Goal: Task Accomplishment & Management: Contribute content

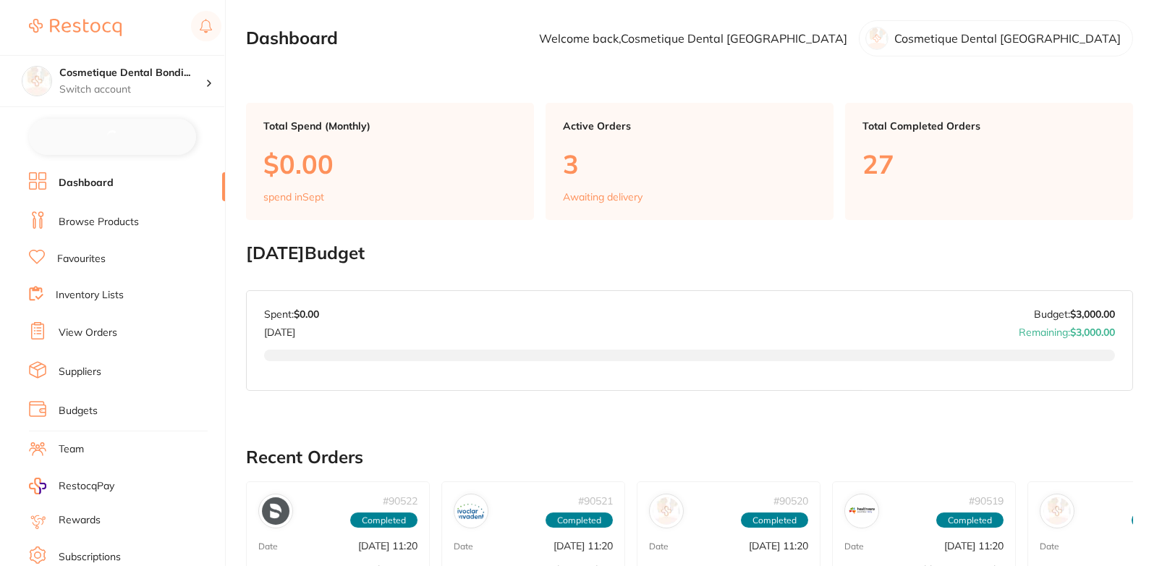
checkbox input "false"
click at [111, 222] on link "Browse Products" at bounding box center [99, 221] width 80 height 14
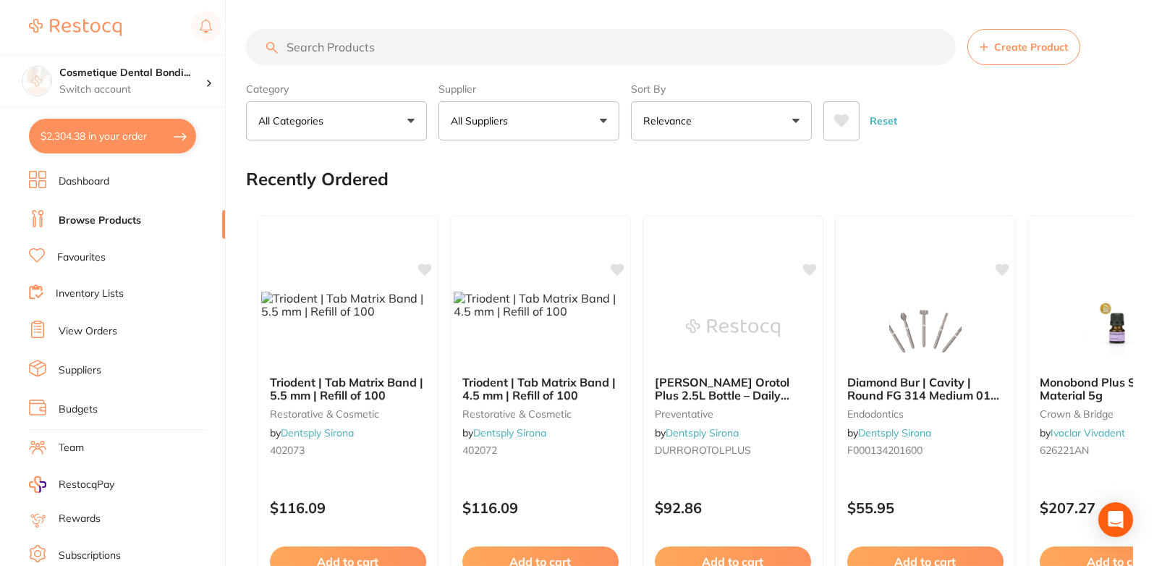
click at [1007, 51] on span "Create Product" at bounding box center [1031, 47] width 74 height 12
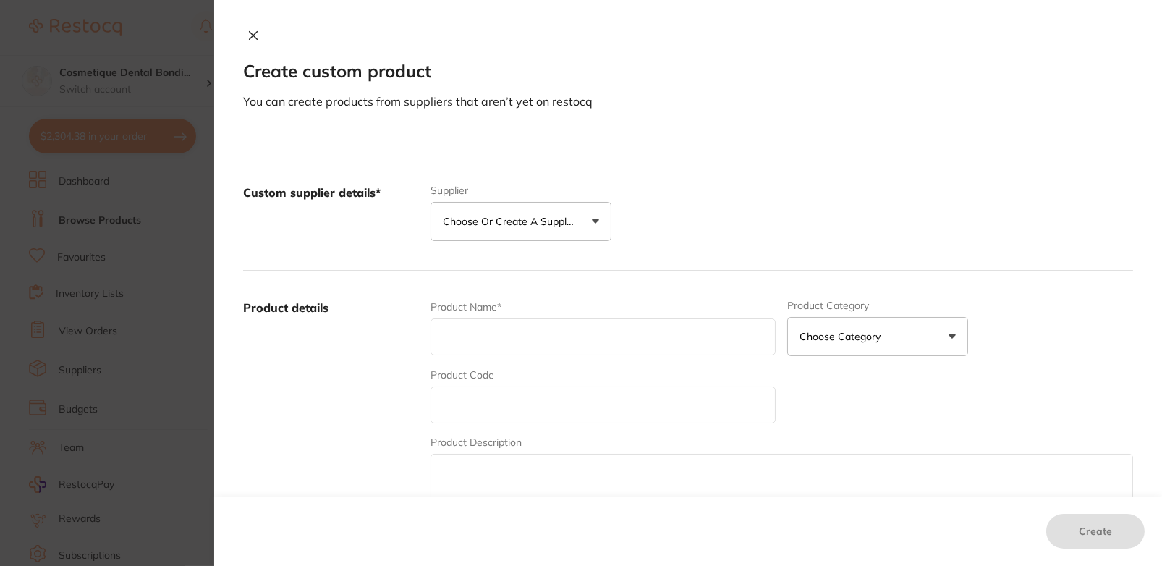
click at [562, 206] on button "Choose or create a supplier" at bounding box center [521, 221] width 181 height 39
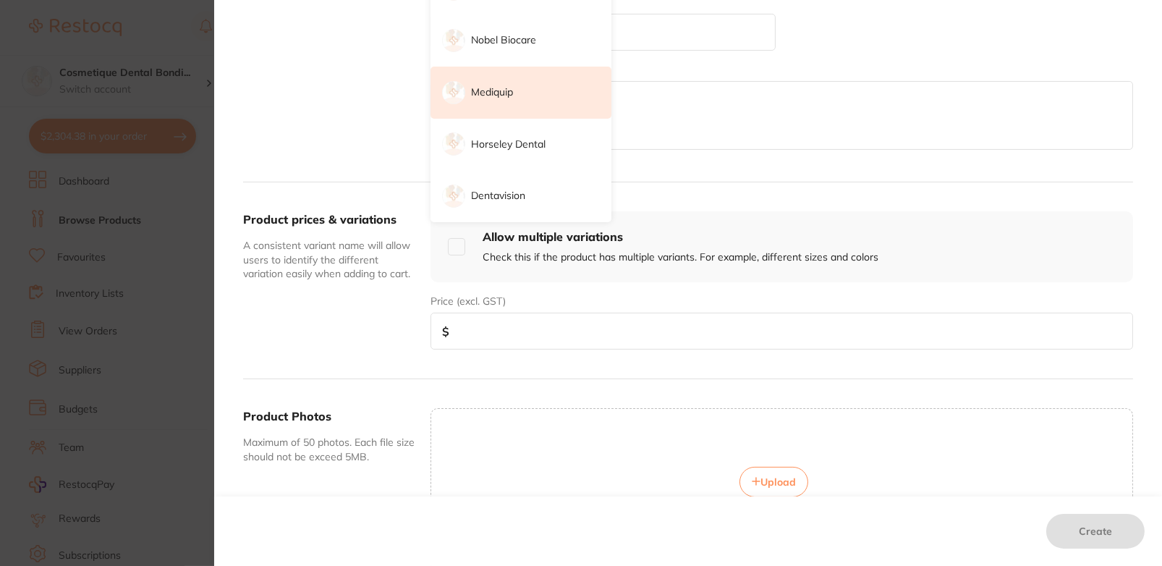
scroll to position [431, 0]
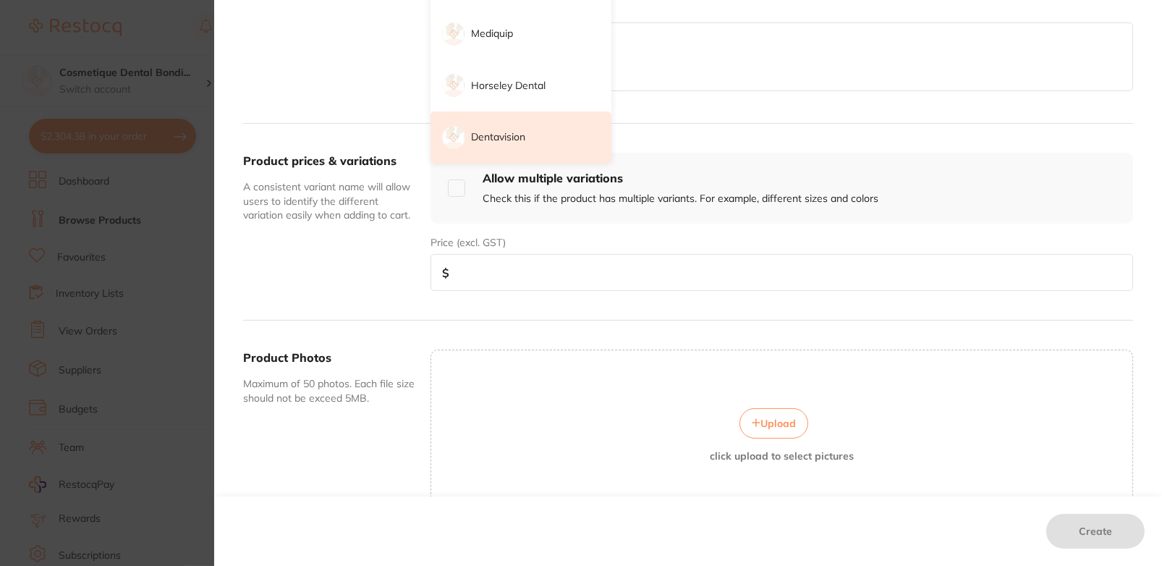
click at [502, 133] on p "Dentavision" at bounding box center [498, 137] width 54 height 14
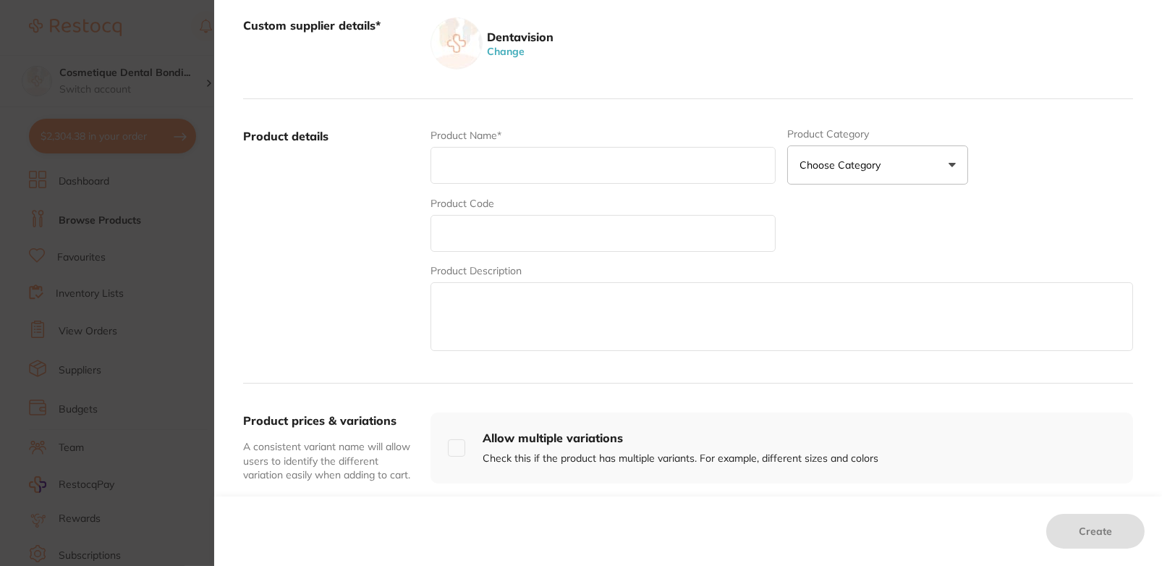
scroll to position [166, 0]
click at [514, 166] on input "text" at bounding box center [604, 166] width 346 height 37
paste input "DIATECH DIAMOND F 514 859 014 RED 60032413"
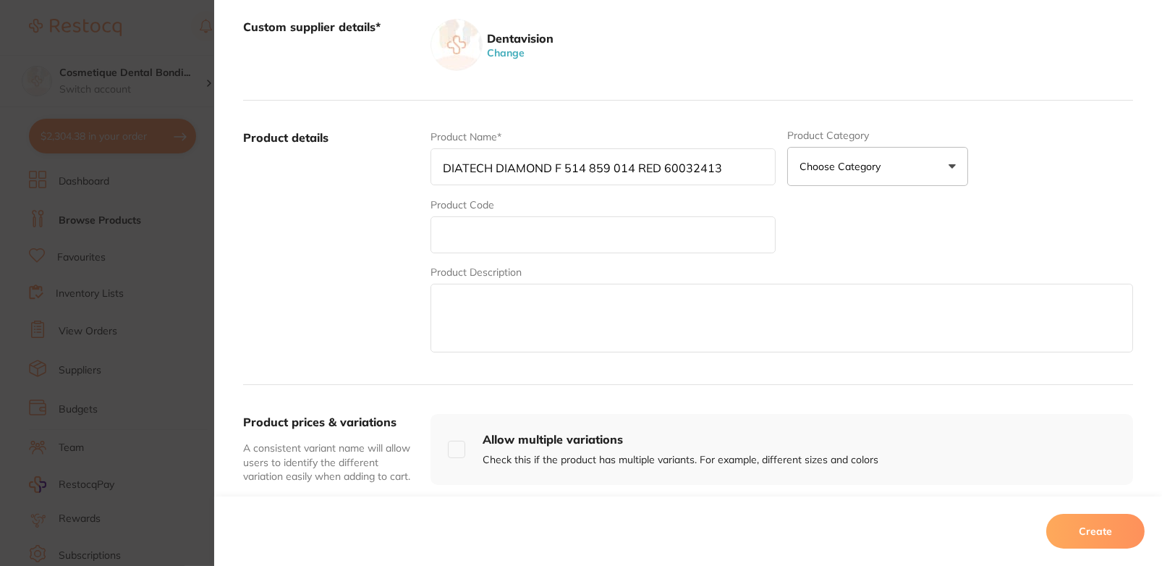
type input "DIATECH DIAMOND F 514 859 014 RED 60032413"
click at [564, 231] on input "text" at bounding box center [604, 234] width 346 height 37
paste input "DDF514859014"
type input "DDF514859014"
click at [346, 234] on label "Product details" at bounding box center [331, 243] width 176 height 226
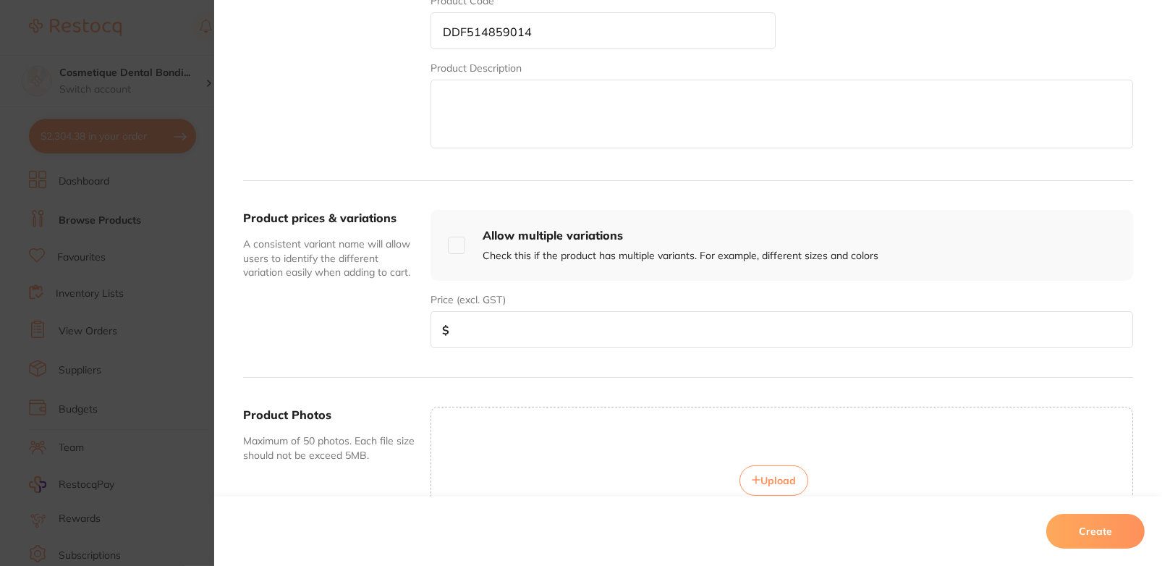
scroll to position [438, 0]
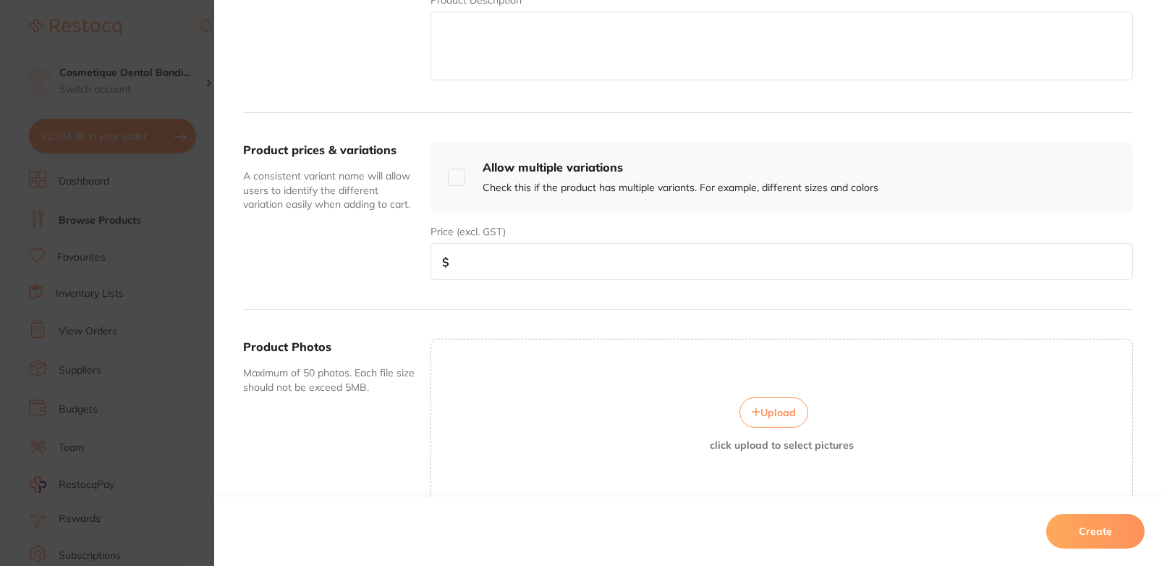
click at [538, 53] on textarea at bounding box center [782, 46] width 703 height 69
paste textarea "DDF514859014"
type textarea "DDF514859014"
click at [471, 18] on textarea "DDF514859014" at bounding box center [782, 46] width 703 height 69
click at [473, 19] on textarea "DDF514859014" at bounding box center [782, 46] width 703 height 69
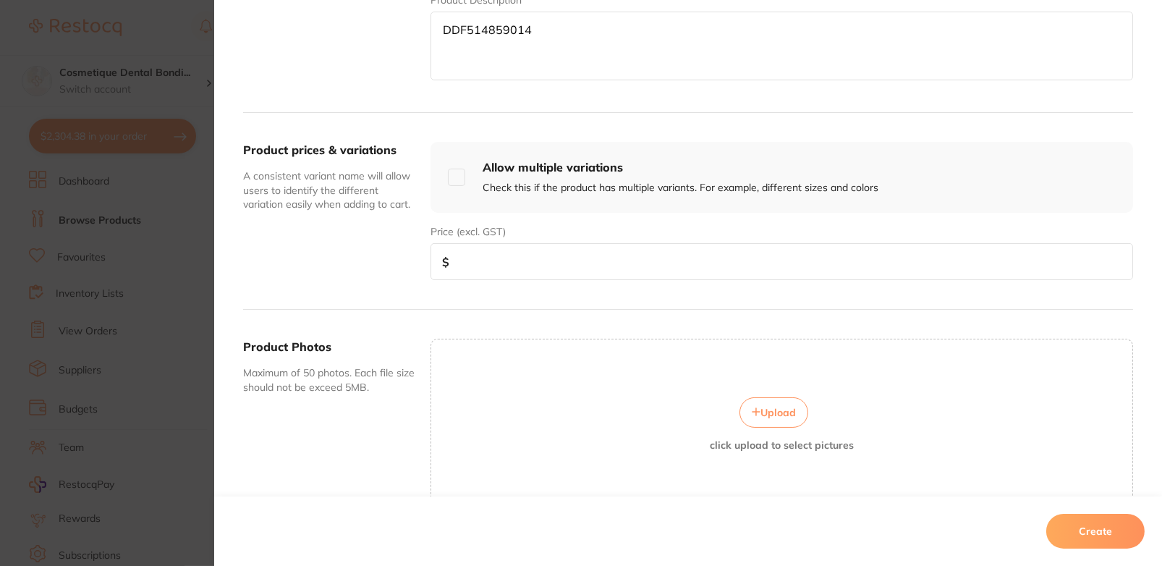
click at [473, 19] on textarea "DDF514859014" at bounding box center [782, 46] width 703 height 69
paste textarea "F 514 859 014 RED (365) Multilayered Diamond Instruments. Needle Shape. Fine Gr…"
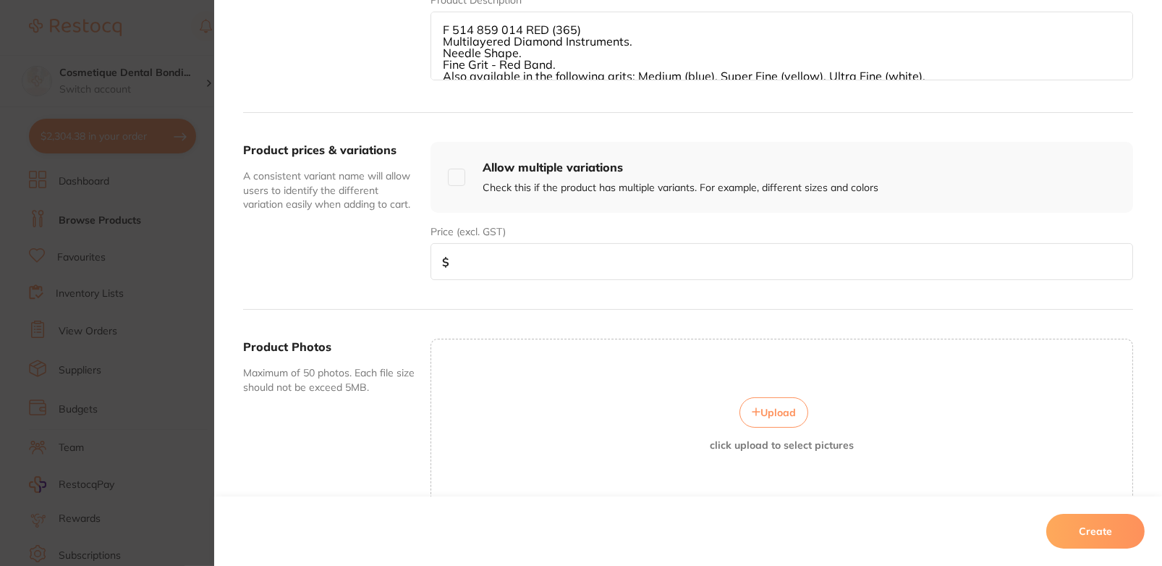
scroll to position [0, 0]
click at [434, 40] on textarea "F 514 859 014 RED (365) Multilayered Diamond Instruments. Needle Shape. Fine Gr…" at bounding box center [782, 46] width 703 height 69
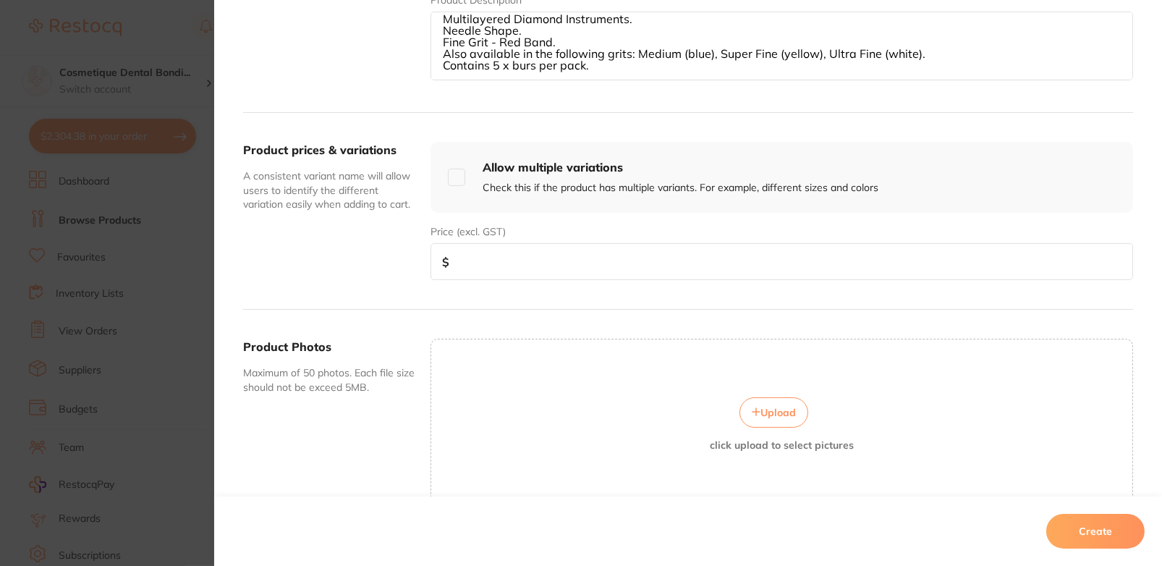
click at [607, 59] on textarea "F 514 859 014 RED (365) Multilayered Diamond Instruments. Needle Shape. Fine Gr…" at bounding box center [782, 46] width 703 height 69
click at [634, 64] on textarea "F 514 859 014 RED (365) Multilayered Diamond Instruments. Needle Shape. Fine Gr…" at bounding box center [782, 46] width 703 height 69
type textarea "F 514 859 014 RED (365) Multilayered Diamond Instruments. Needle Shape. Fine Gr…"
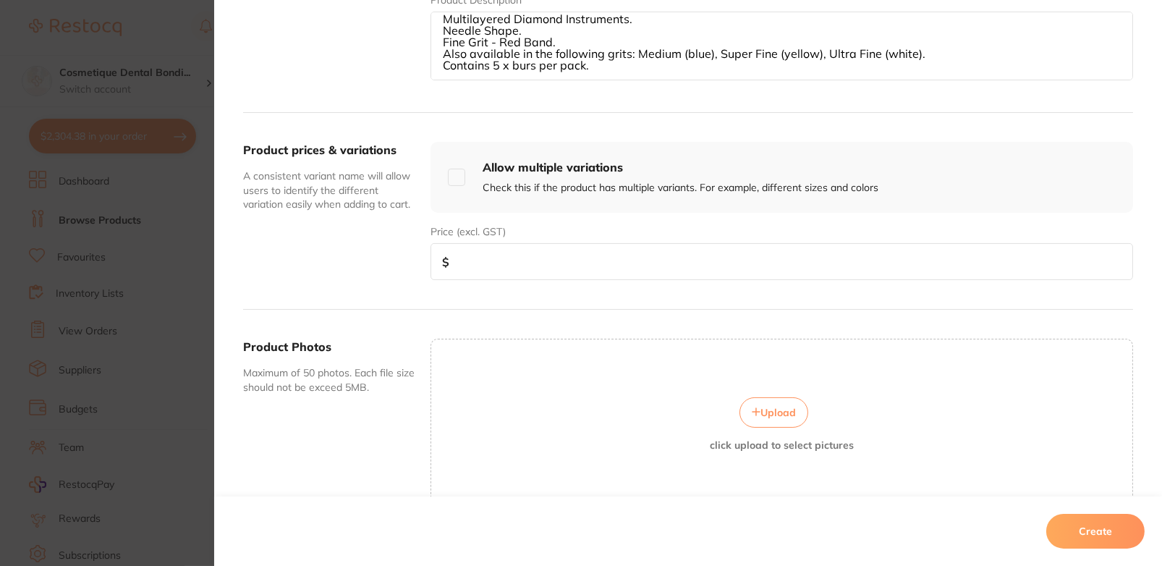
click at [527, 255] on input "number" at bounding box center [782, 261] width 703 height 37
type input "35"
click at [321, 245] on div "Product prices & variations A consistent variant name will allow users to ident…" at bounding box center [331, 211] width 176 height 138
click at [1106, 525] on button "Create" at bounding box center [1096, 531] width 98 height 35
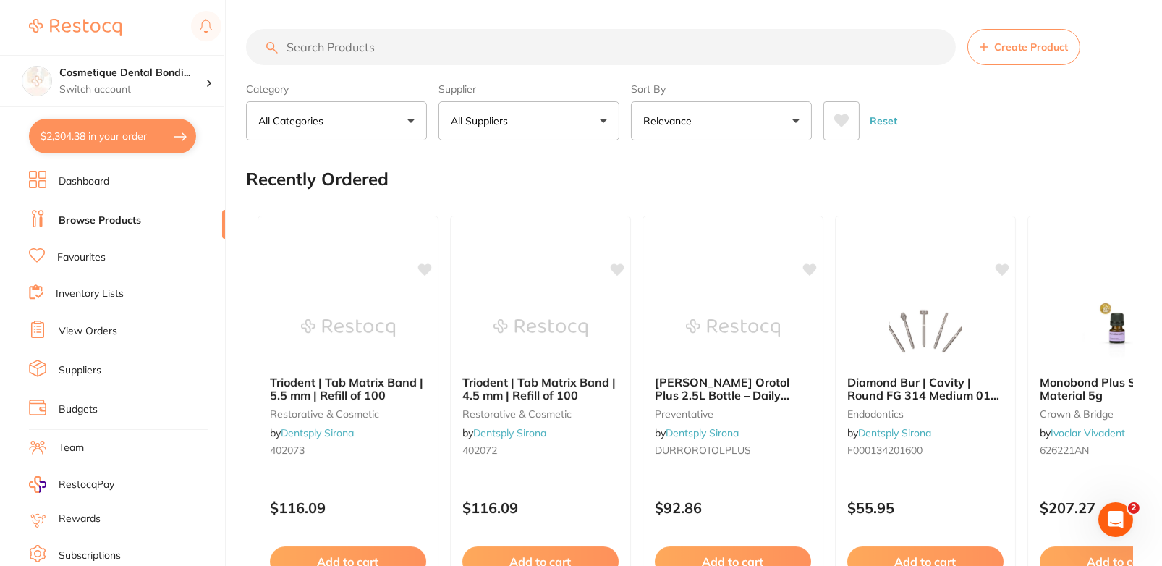
click at [571, 115] on button "All Suppliers" at bounding box center [529, 120] width 181 height 39
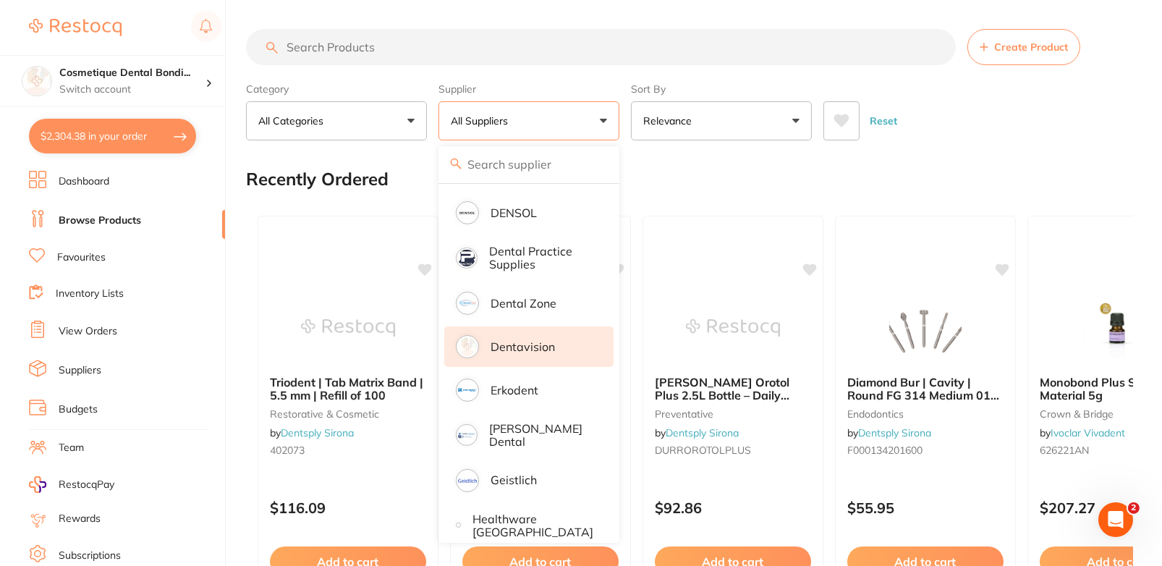
scroll to position [386, 0]
click at [534, 330] on li "Dentavision" at bounding box center [528, 345] width 169 height 41
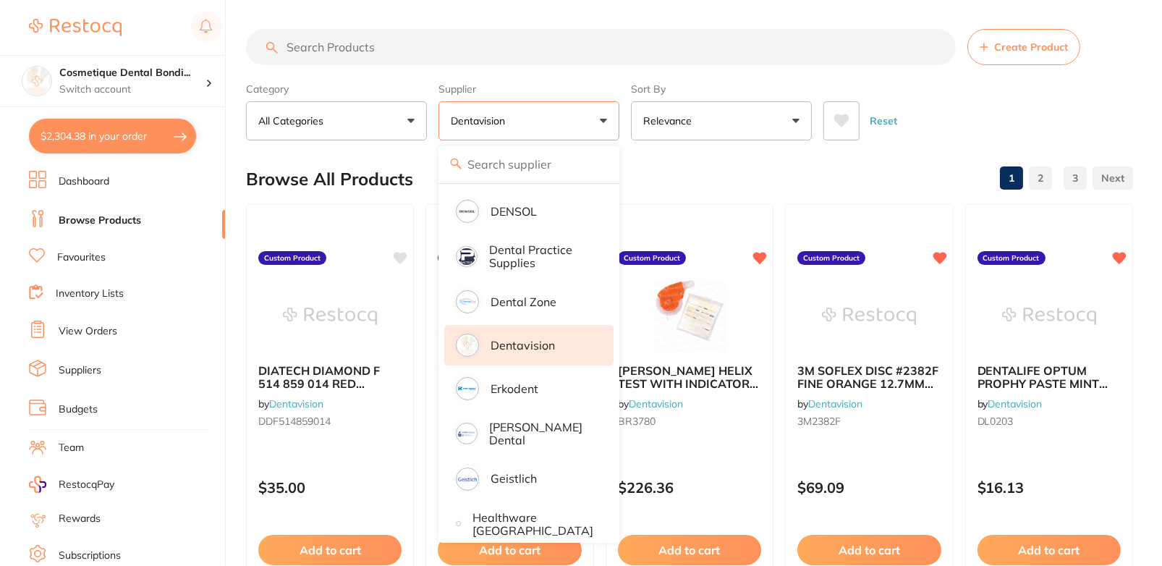
click at [1086, 120] on div "Reset" at bounding box center [973, 115] width 298 height 51
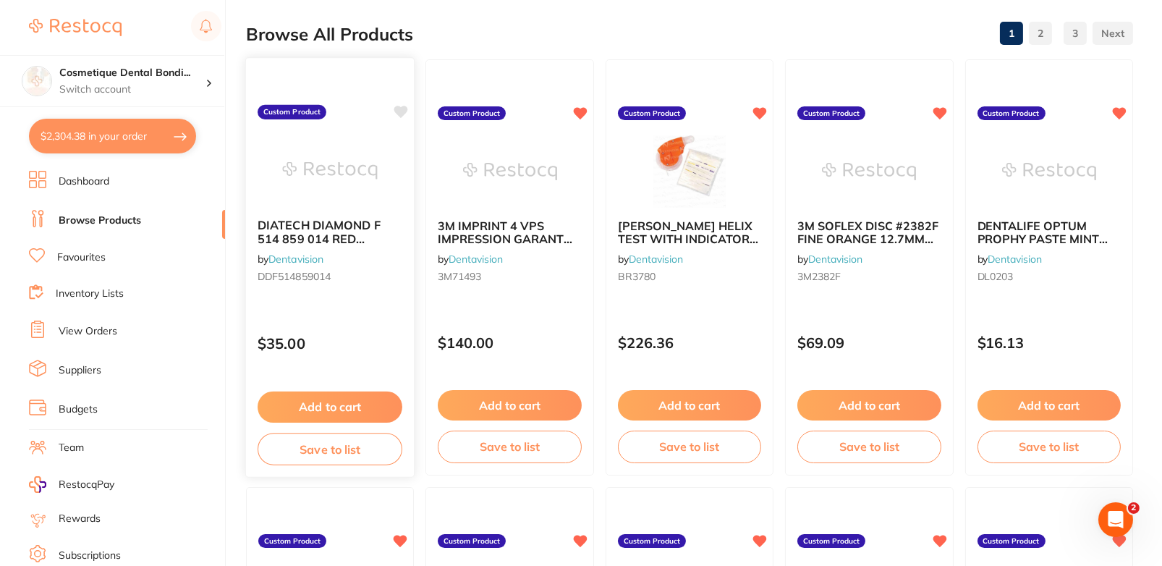
scroll to position [151, 0]
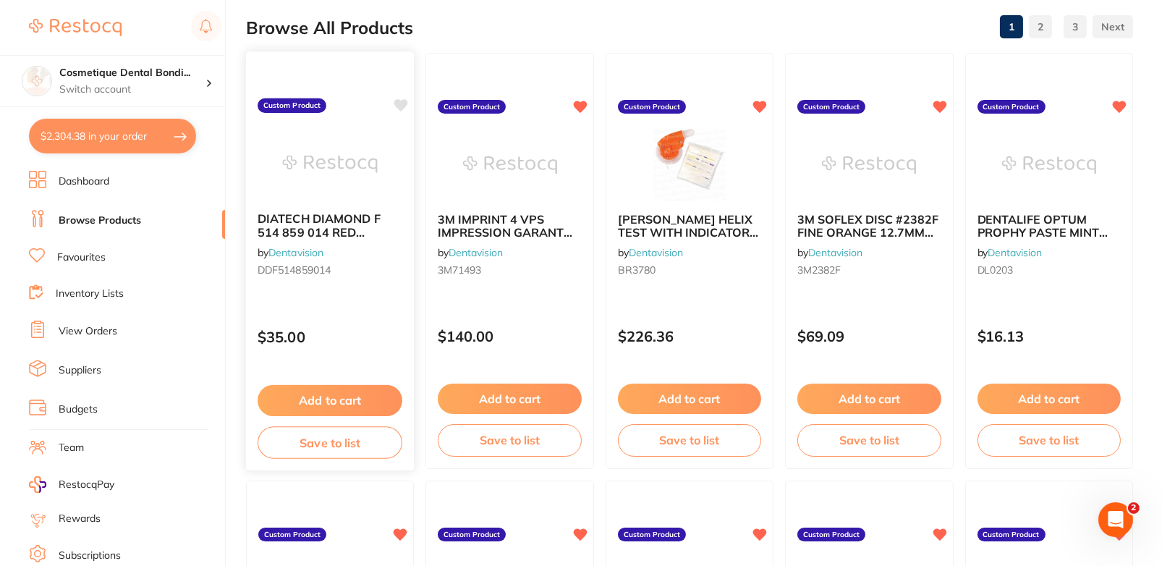
click at [404, 101] on icon at bounding box center [401, 105] width 14 height 12
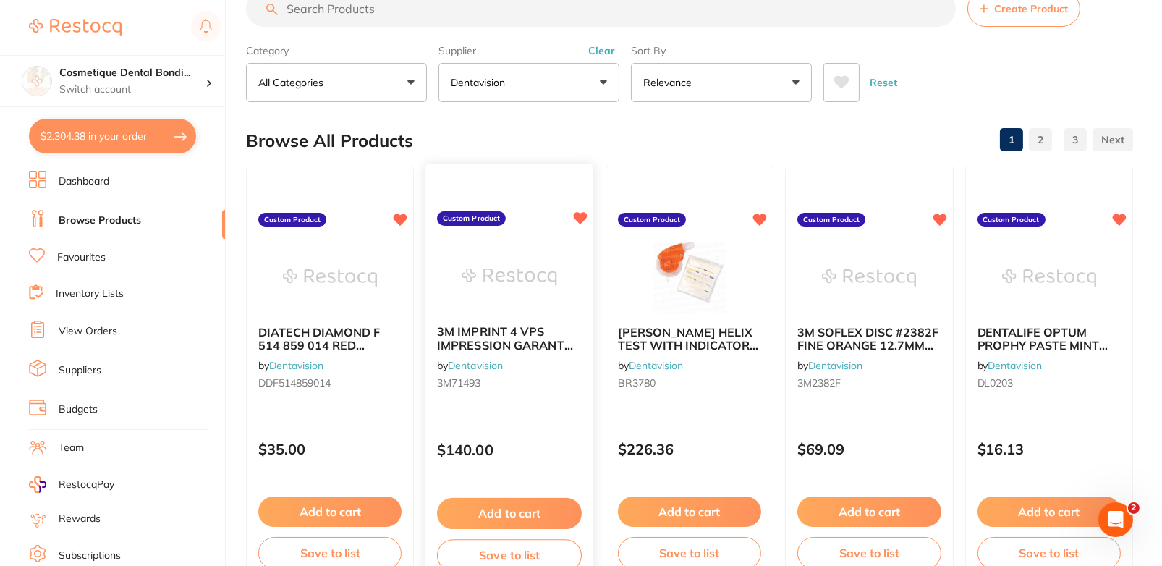
scroll to position [0, 0]
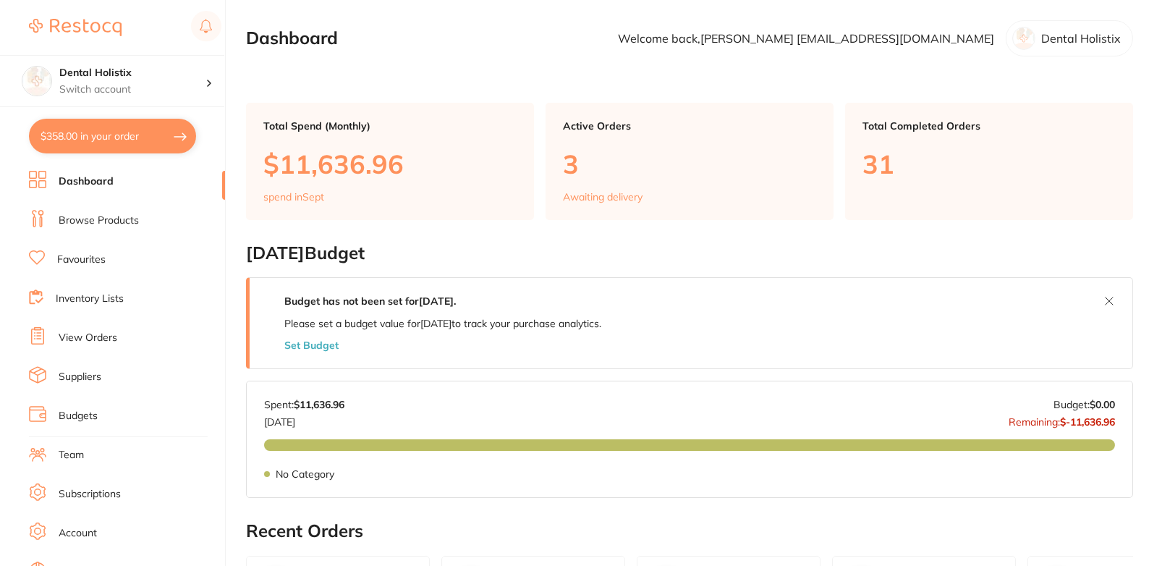
click at [88, 215] on link "Browse Products" at bounding box center [99, 221] width 80 height 14
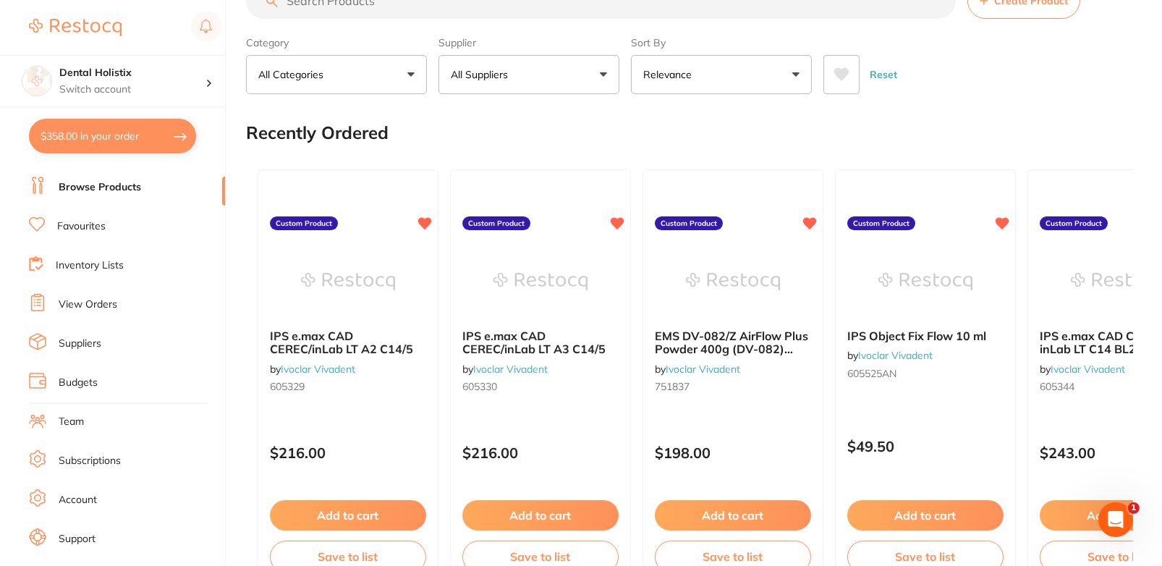
scroll to position [103, 0]
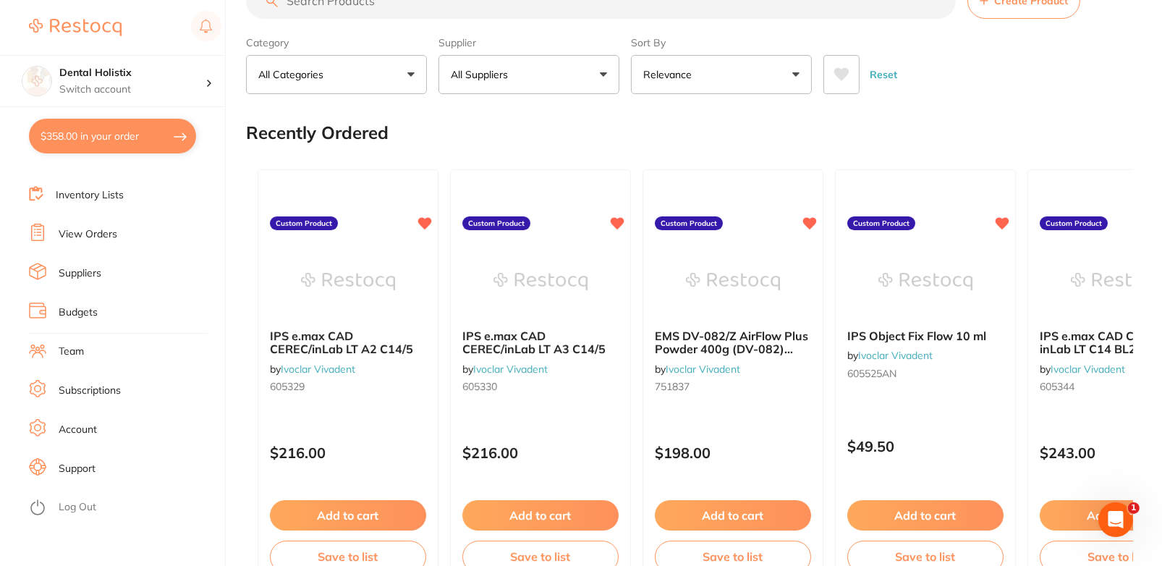
click at [82, 266] on link "Suppliers" at bounding box center [80, 273] width 43 height 14
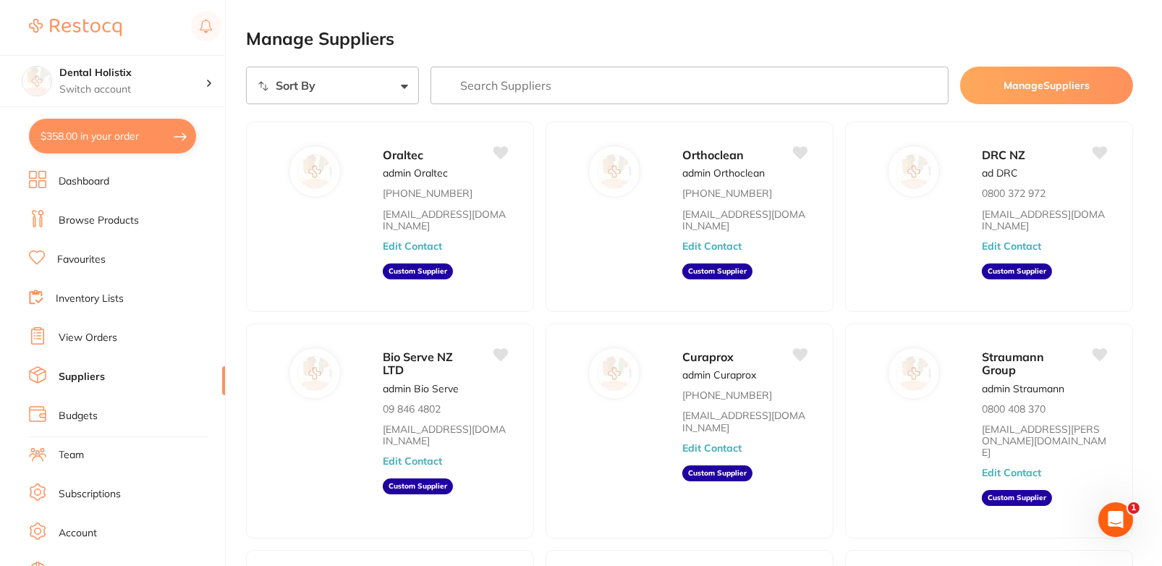
click at [107, 219] on link "Browse Products" at bounding box center [99, 221] width 80 height 14
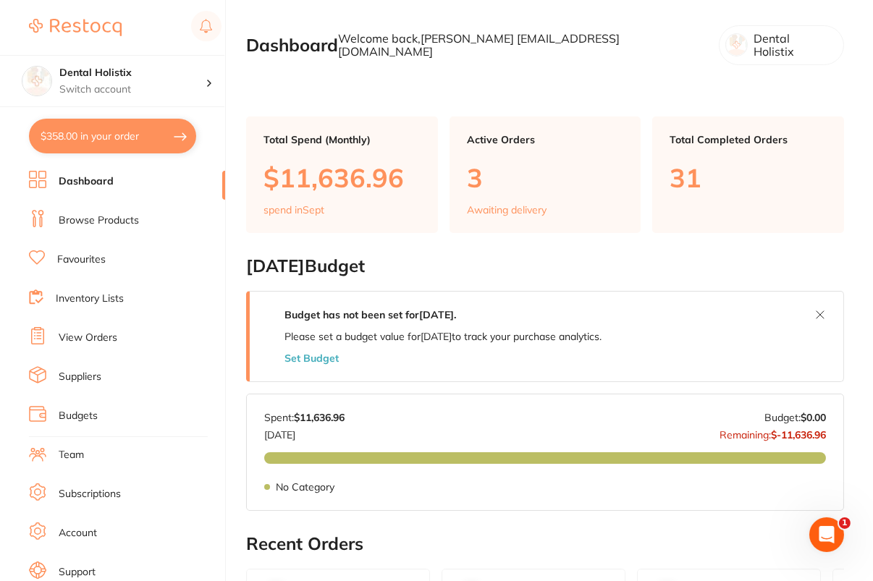
click at [101, 223] on link "Browse Products" at bounding box center [99, 221] width 80 height 14
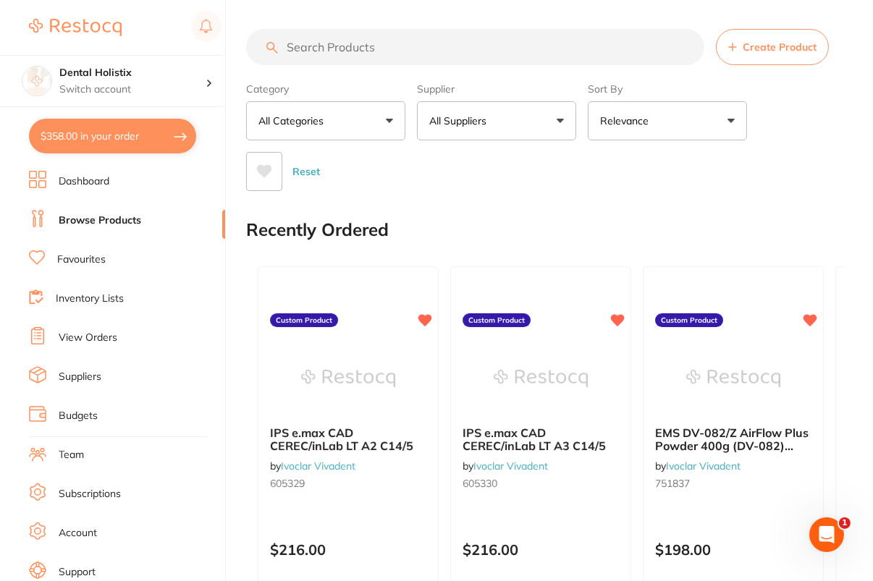
click at [780, 38] on button "Create Product" at bounding box center [772, 47] width 113 height 36
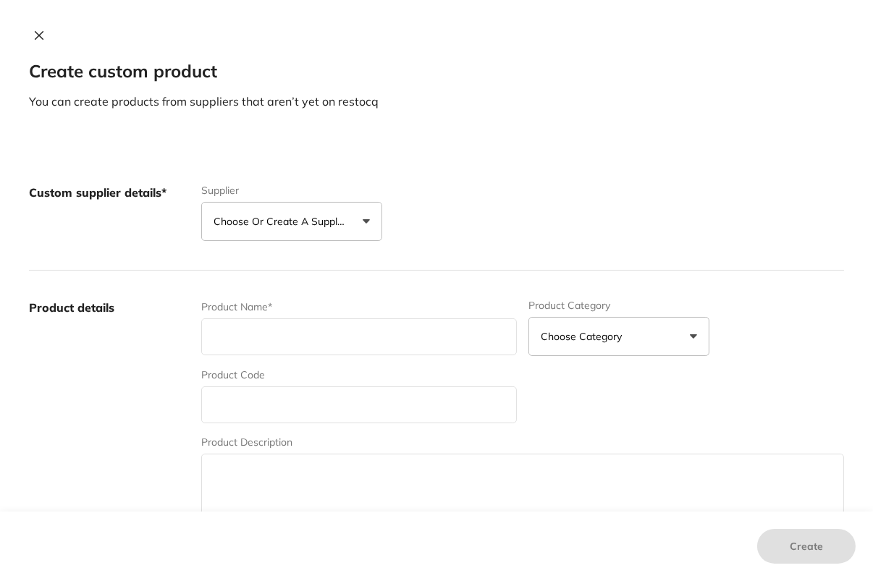
click at [287, 237] on button "Choose or create a supplier" at bounding box center [291, 221] width 181 height 39
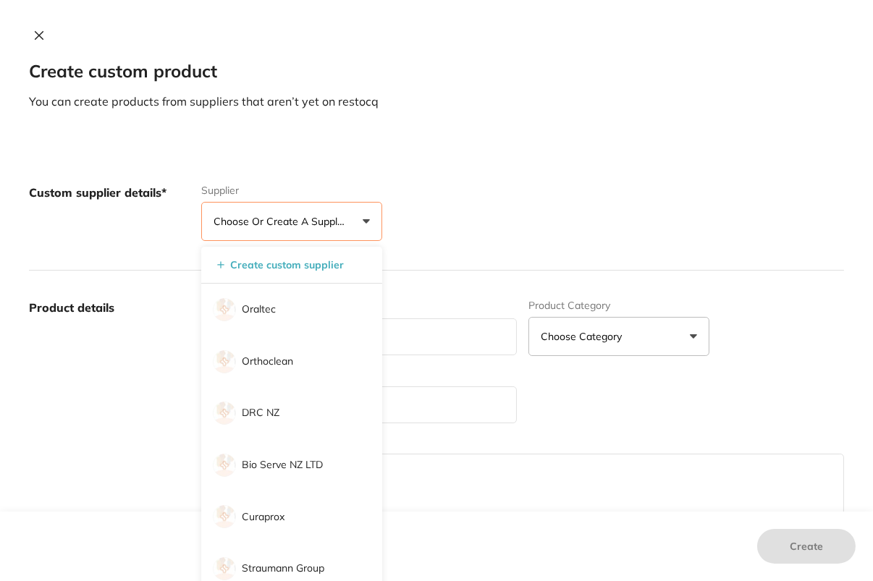
click at [287, 237] on button "Choose or create a supplier" at bounding box center [291, 221] width 181 height 39
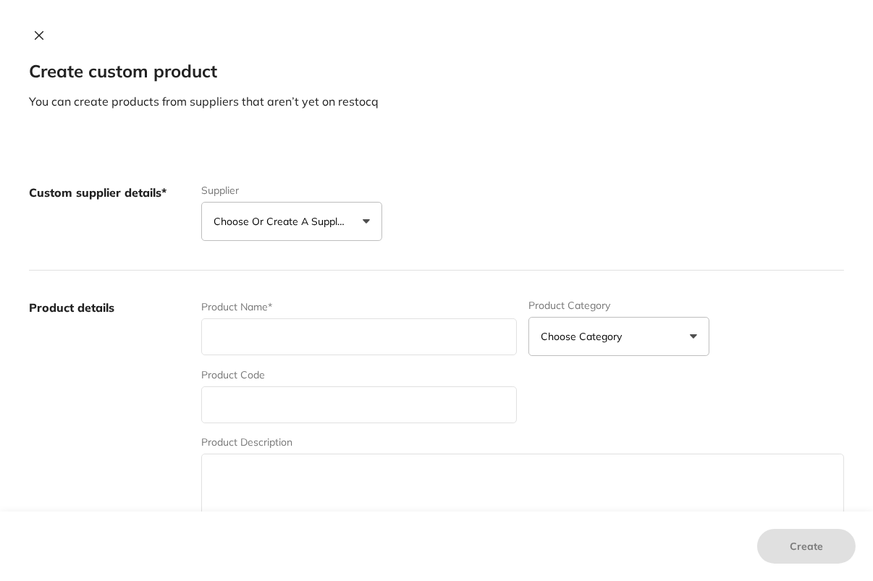
click at [296, 234] on button "Choose or create a supplier" at bounding box center [291, 221] width 181 height 39
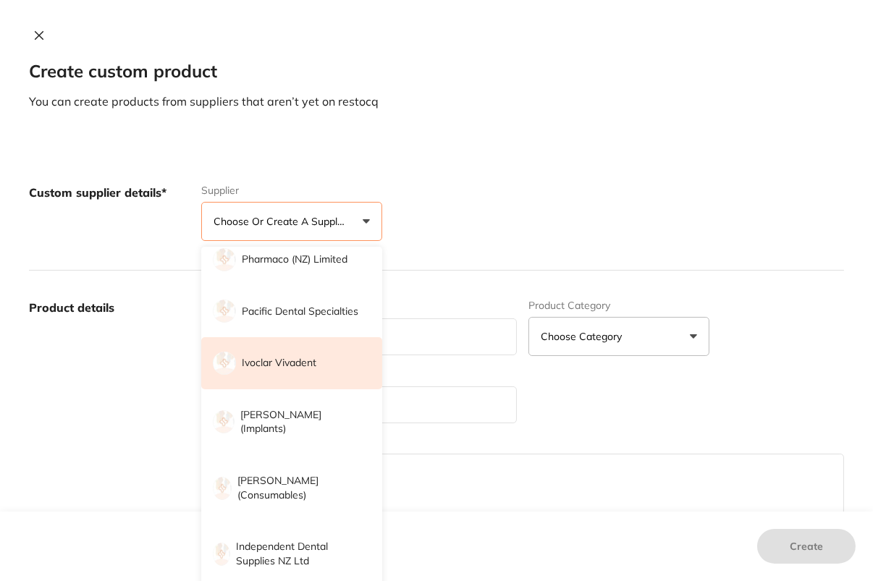
scroll to position [470, 0]
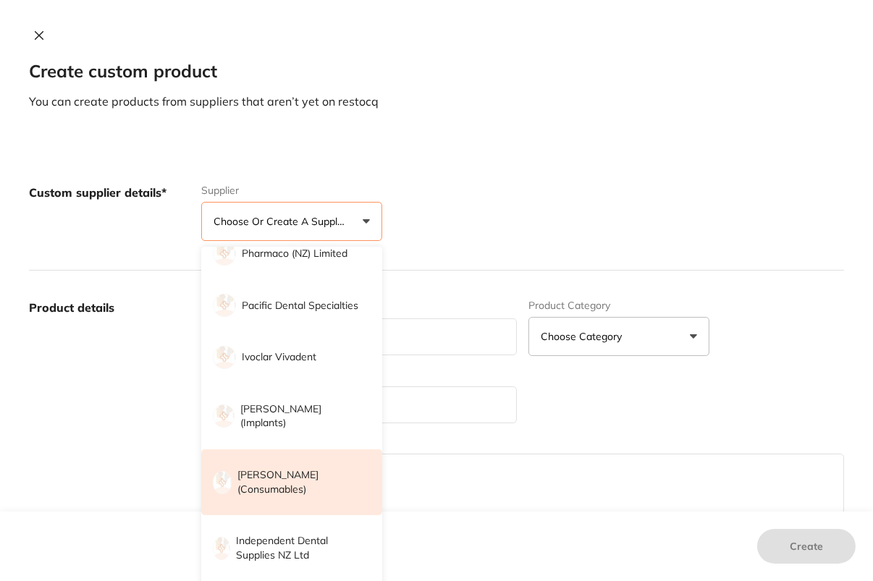
click at [330, 488] on p "Henry Schein Halas (consumables)" at bounding box center [299, 482] width 124 height 28
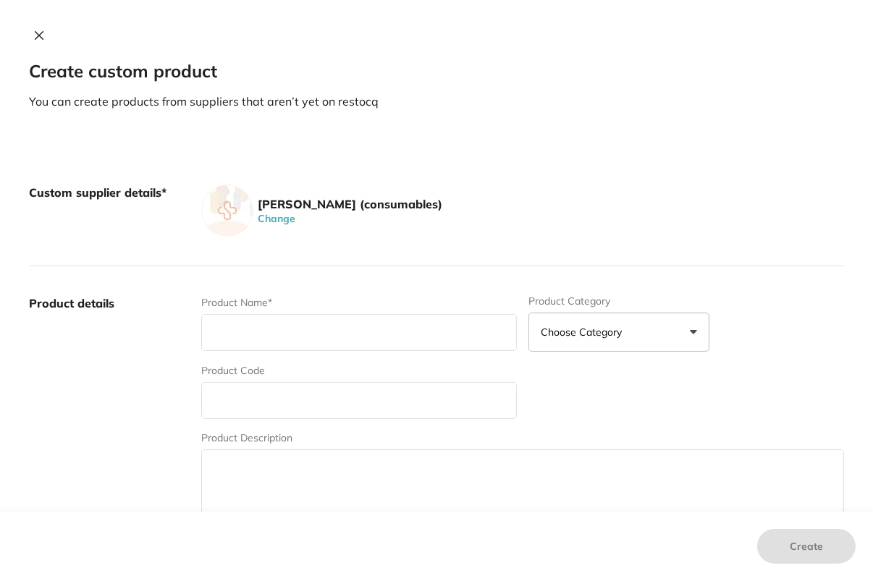
click at [609, 209] on div "Henry Schein Halas (consumables) Change" at bounding box center [522, 211] width 643 height 52
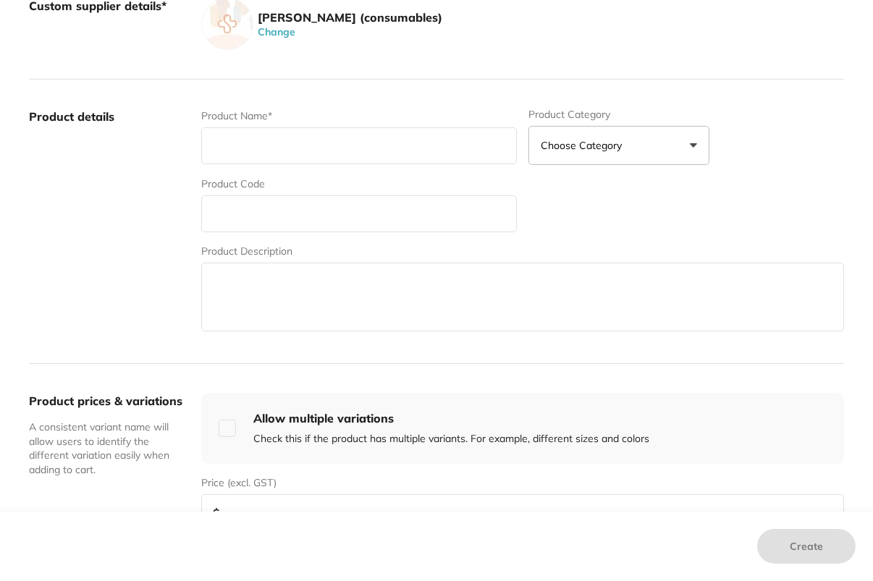
scroll to position [187, 0]
click at [371, 154] on input "text" at bounding box center [359, 145] width 316 height 37
paste input "Rely-X Fiber Post Red Size 2. 10pack"
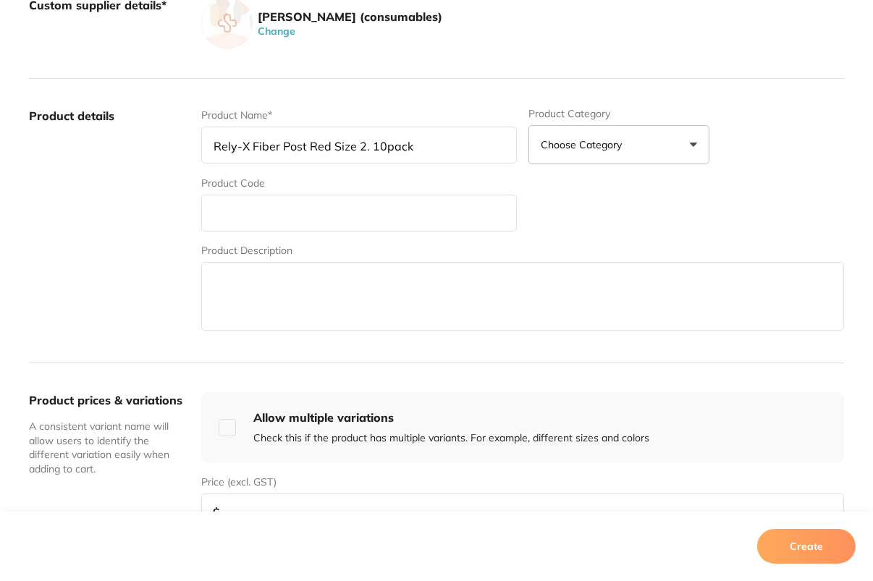
type input "Rely-X Fiber Post Red Size 2. 10pack"
click at [410, 208] on input "text" at bounding box center [359, 213] width 316 height 37
paste input "MD-56950"
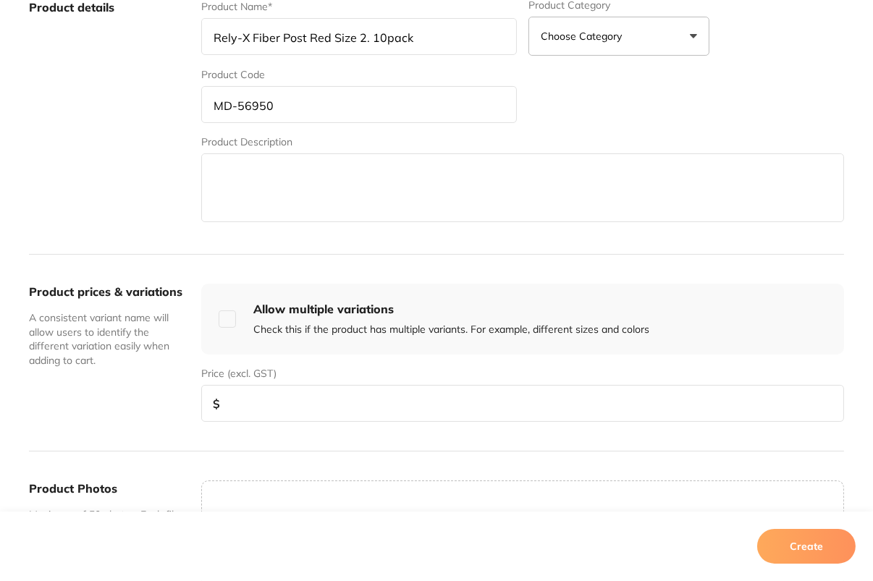
type input "MD-56950"
click at [332, 389] on input "number" at bounding box center [522, 403] width 643 height 37
type input "247.80"
click at [811, 531] on button "Create" at bounding box center [806, 546] width 98 height 35
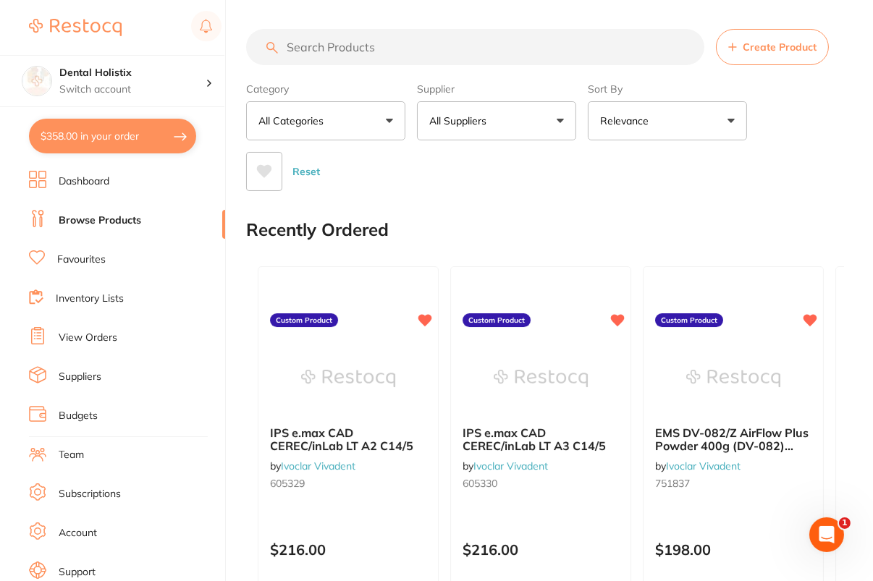
click at [508, 122] on button "All Suppliers" at bounding box center [496, 120] width 159 height 39
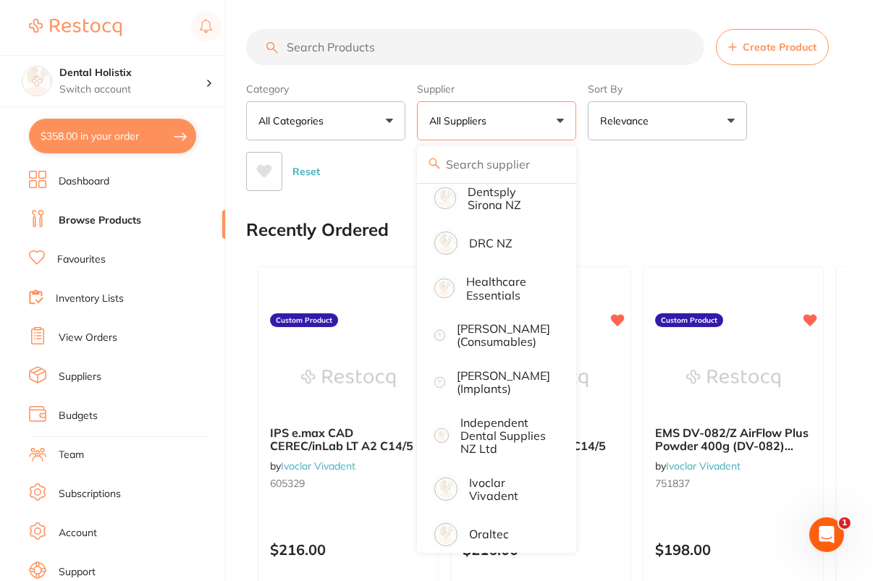
scroll to position [367, 0]
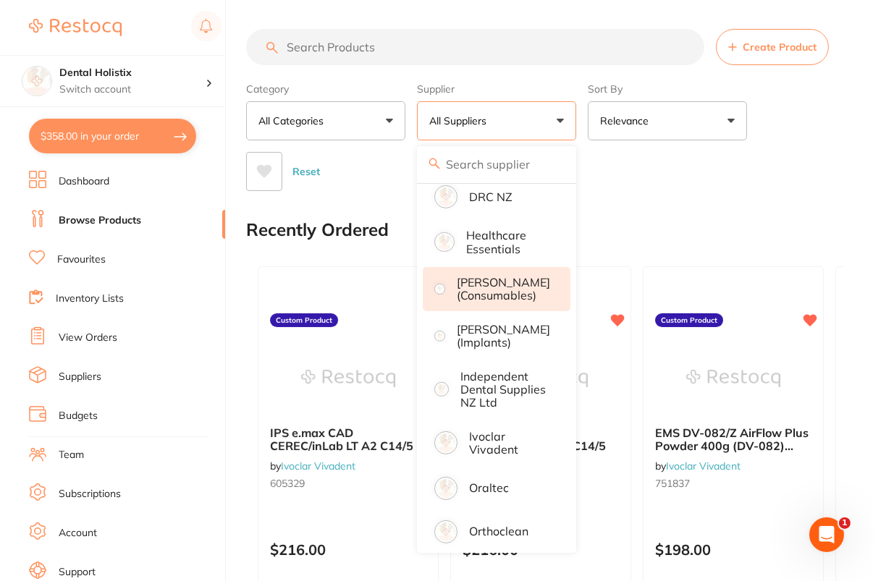
click at [512, 303] on p "Henry Schein Halas (consumables)" at bounding box center [503, 289] width 93 height 27
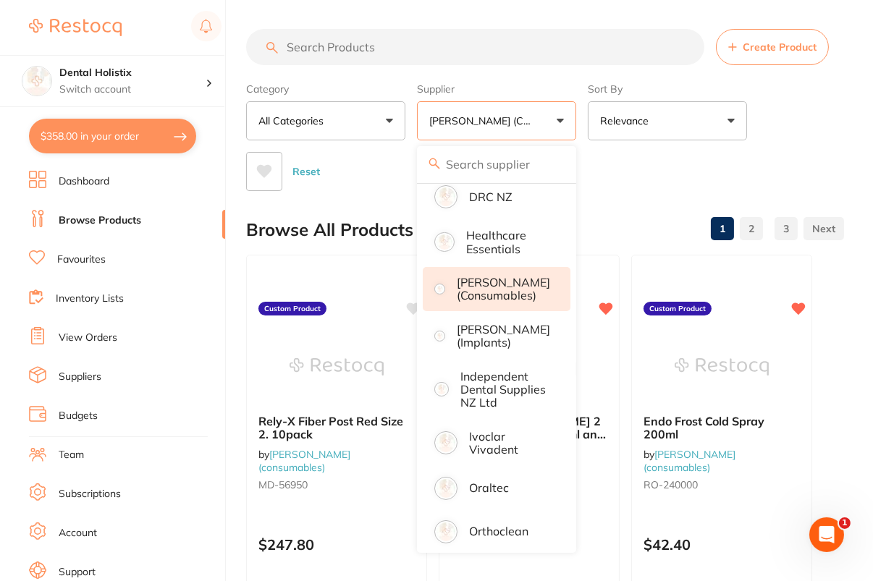
click at [787, 155] on div "Reset" at bounding box center [539, 165] width 586 height 51
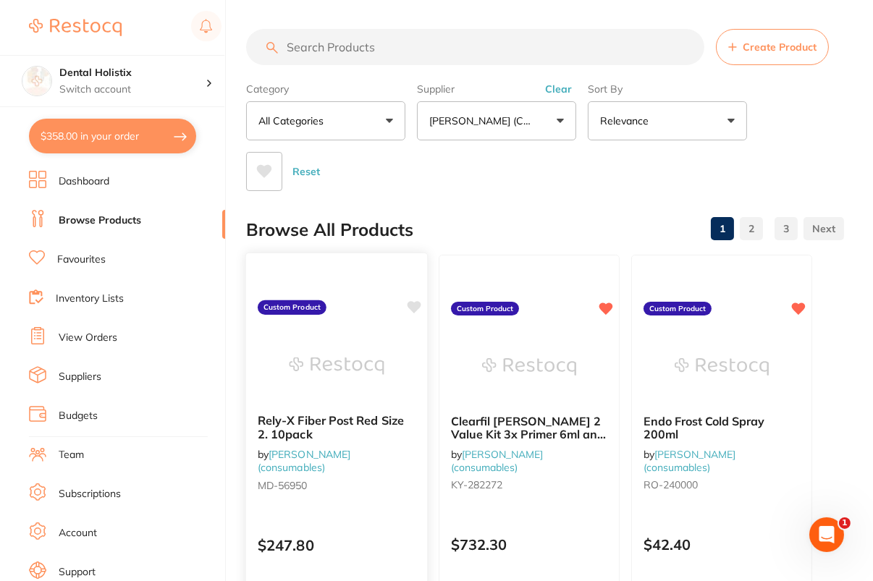
scroll to position [0, 0]
click at [410, 308] on icon at bounding box center [414, 307] width 14 height 12
click at [560, 86] on button "Clear" at bounding box center [558, 89] width 35 height 13
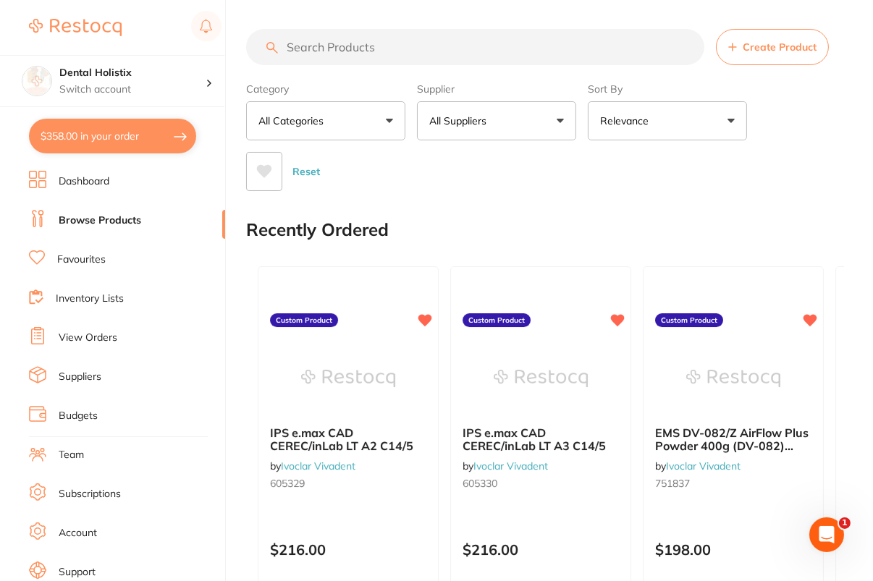
click at [772, 52] on span "Create Product" at bounding box center [780, 47] width 74 height 12
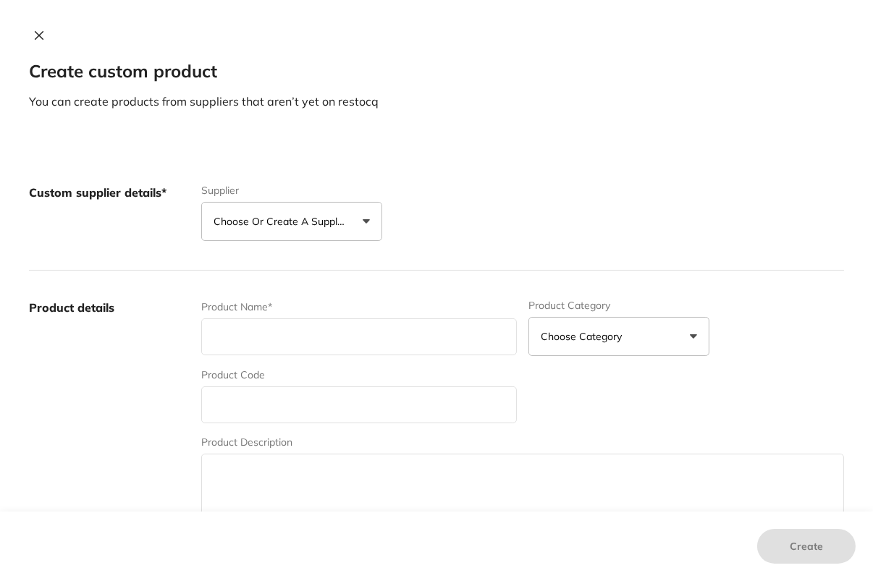
click at [277, 214] on p "Choose or create a supplier" at bounding box center [283, 221] width 138 height 14
click at [289, 235] on button "Choose or create a supplier" at bounding box center [291, 221] width 181 height 39
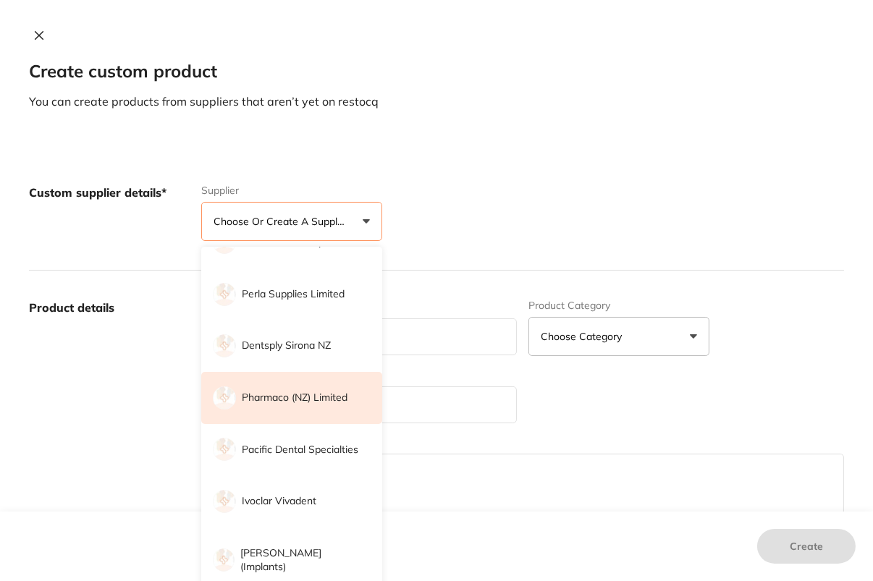
scroll to position [588, 0]
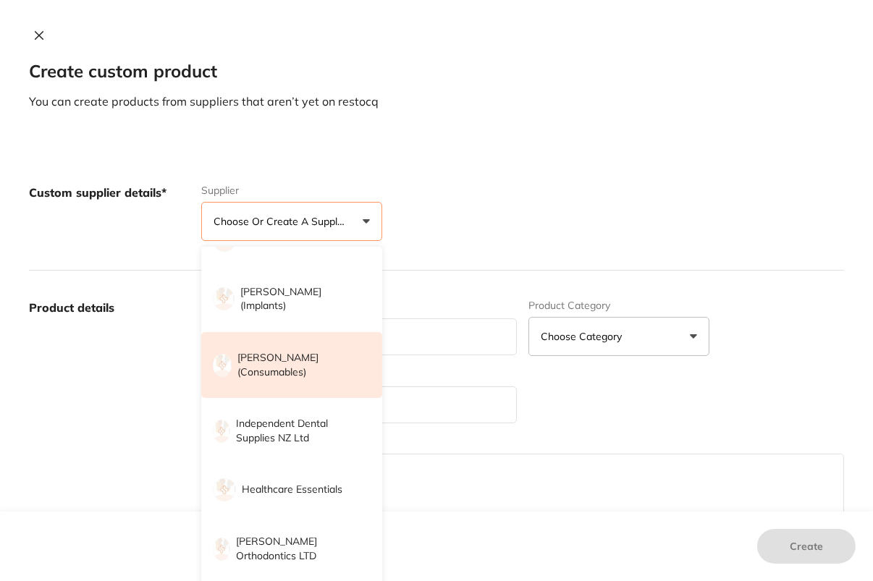
click at [301, 348] on li "Henry Schein Halas (consumables)" at bounding box center [291, 365] width 181 height 66
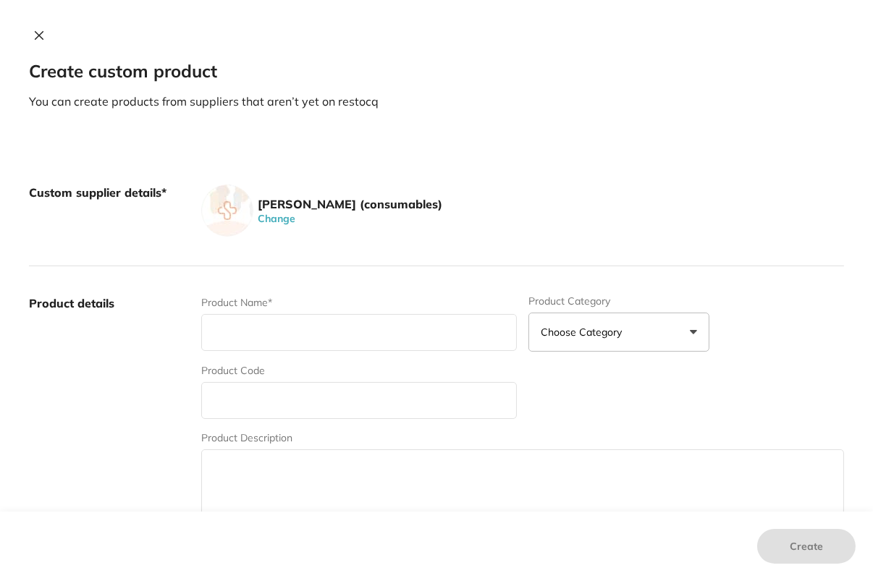
click at [754, 118] on div "Create custom product You can create products from suppliers that aren’t yet on…" at bounding box center [436, 290] width 873 height 581
click at [35, 33] on icon at bounding box center [39, 36] width 8 height 8
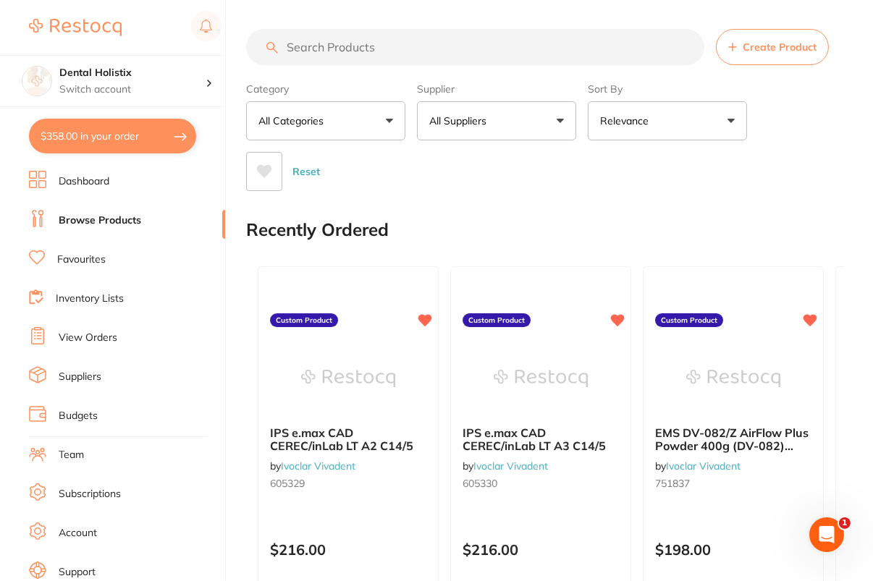
click at [505, 124] on button "All Suppliers" at bounding box center [496, 120] width 159 height 39
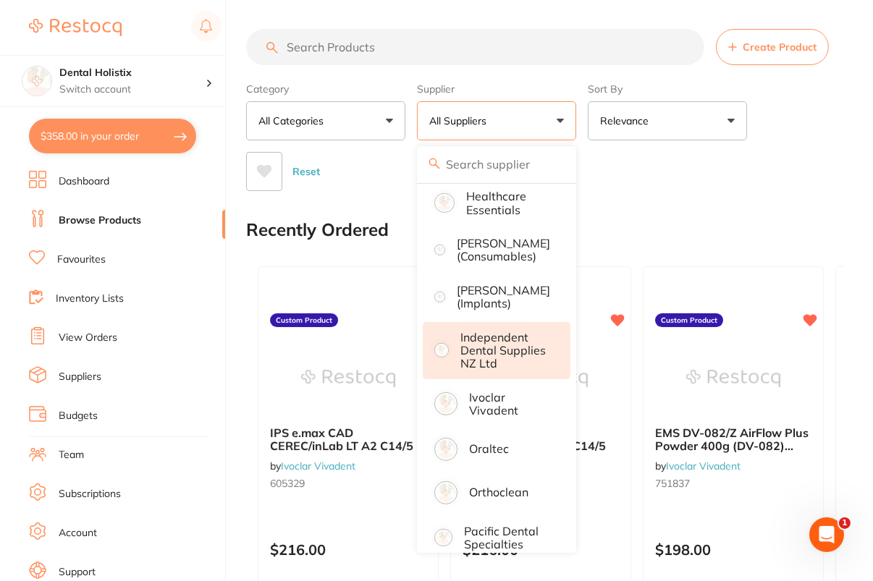
scroll to position [406, 0]
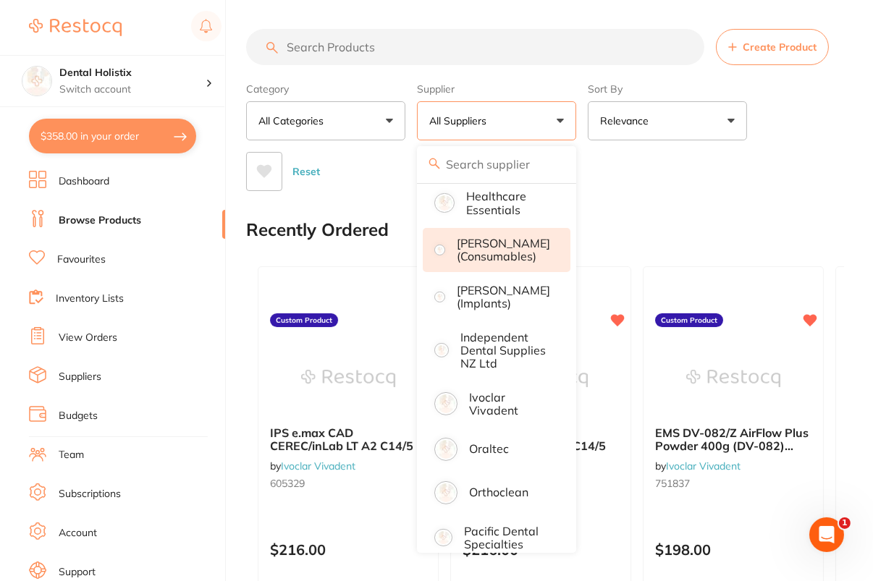
click at [523, 263] on p "Henry Schein Halas (consumables)" at bounding box center [503, 250] width 93 height 27
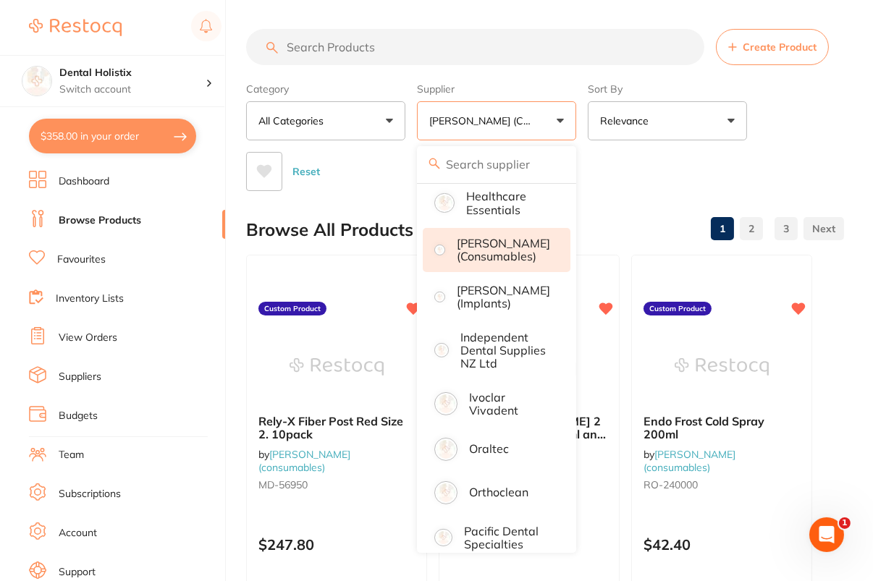
click at [842, 153] on div "Category All Categories All Categories No categories found Clear Category false…" at bounding box center [545, 134] width 598 height 114
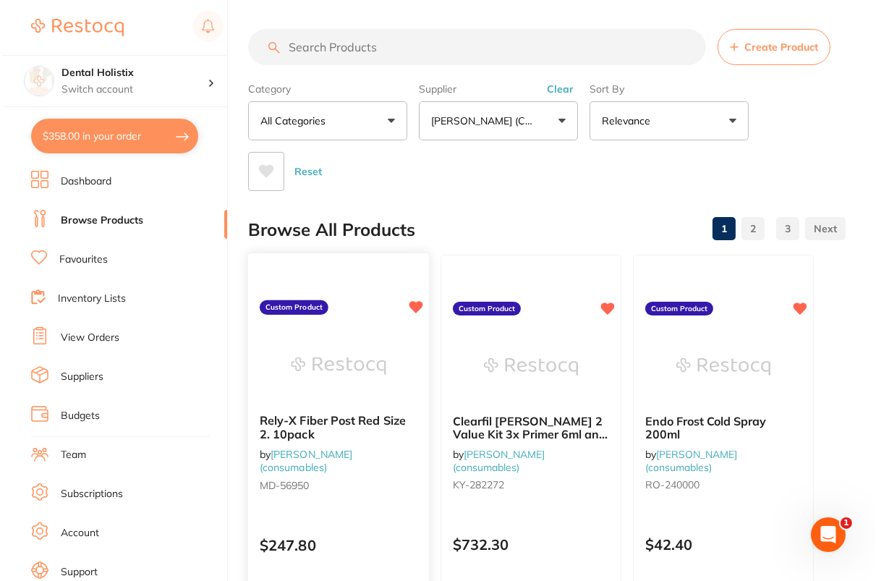
scroll to position [0, 0]
click at [371, 474] on div "Rely-X Fiber Post Red Size 2. 10pack by Henry Schein Halas (consumables) MD-569…" at bounding box center [336, 455] width 181 height 106
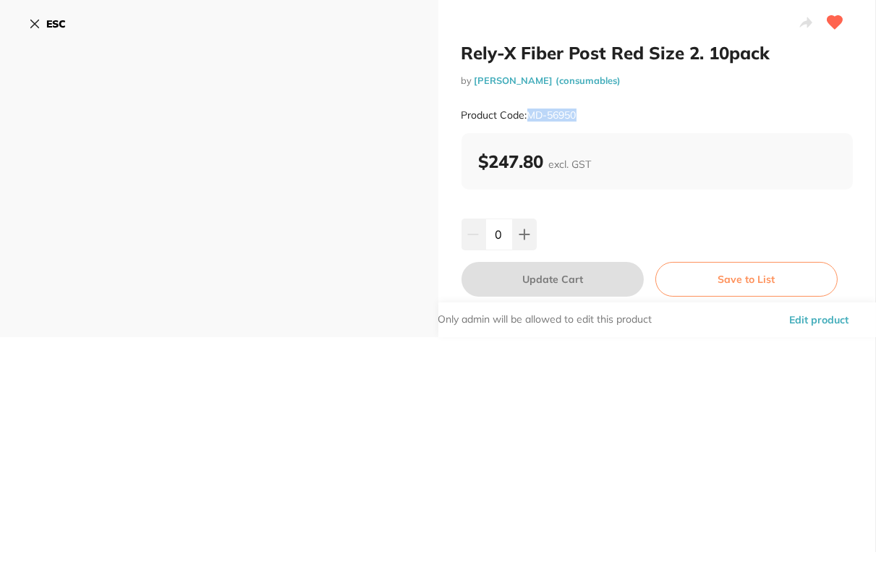
drag, startPoint x: 526, startPoint y: 114, endPoint x: 601, endPoint y: 109, distance: 75.4
click at [601, 109] on div "Product Code: MD-56950" at bounding box center [658, 115] width 392 height 35
copy small "MD-56950"
click at [43, 20] on button "ESC" at bounding box center [47, 24] width 37 height 25
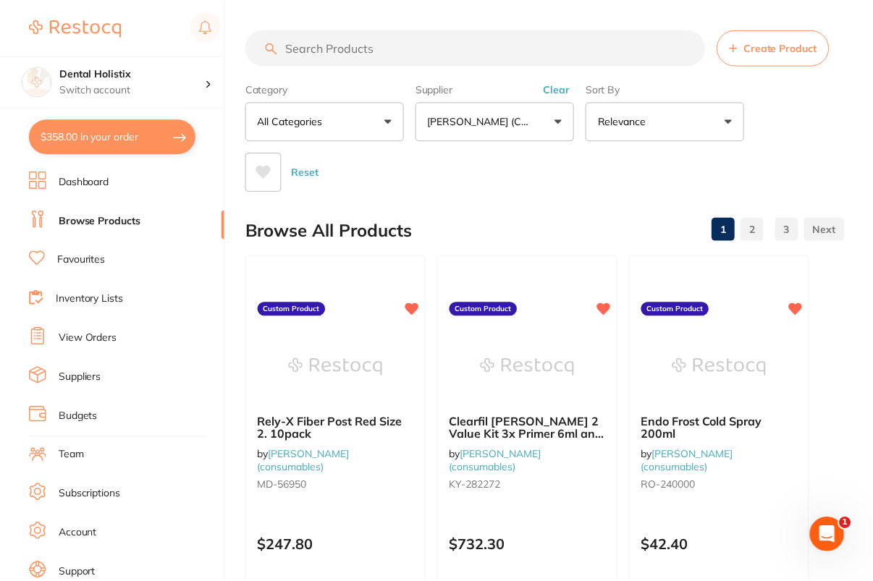
scroll to position [6, 0]
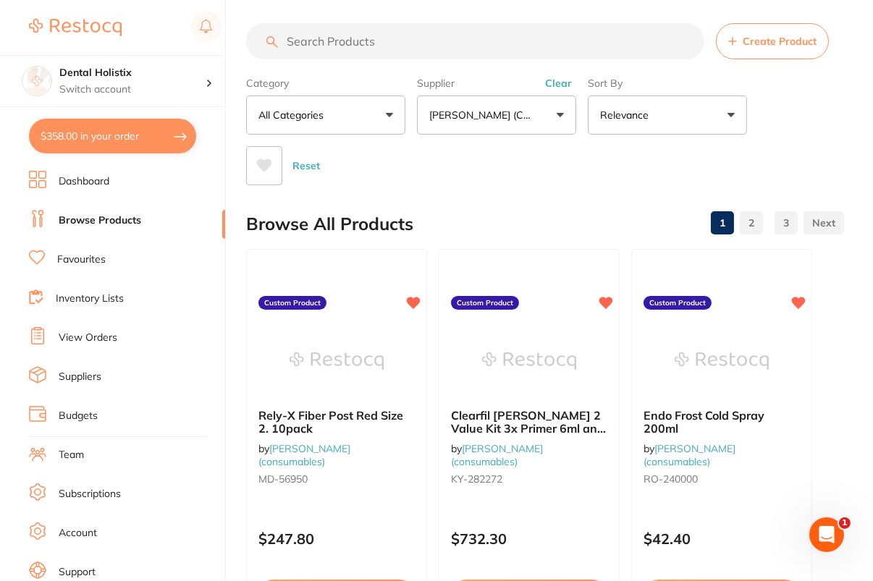
click at [401, 41] on input "search" at bounding box center [475, 41] width 458 height 36
paste input "MD-56950"
type input "MD-56950"
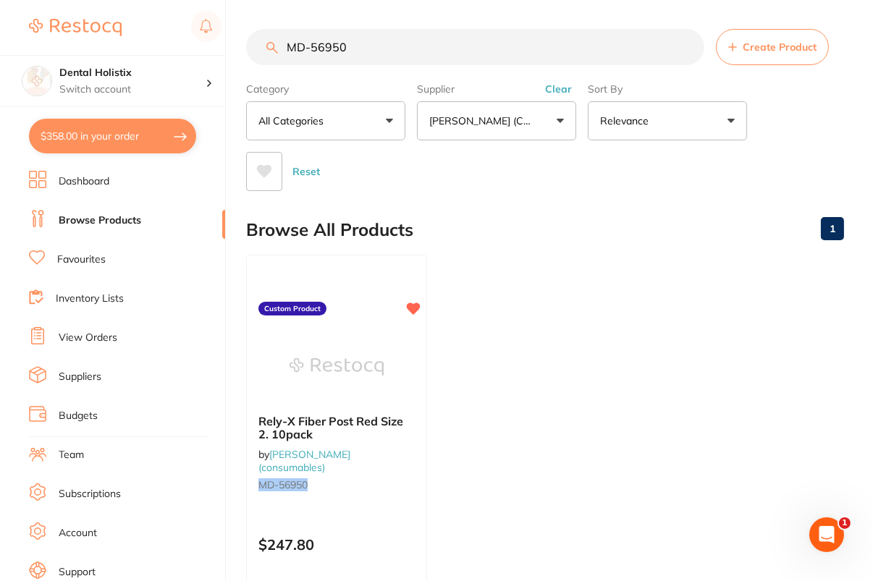
scroll to position [0, 0]
click at [688, 43] on input "MD-56950" at bounding box center [475, 47] width 458 height 36
click at [619, 244] on div "Browse All Products 1" at bounding box center [545, 230] width 598 height 48
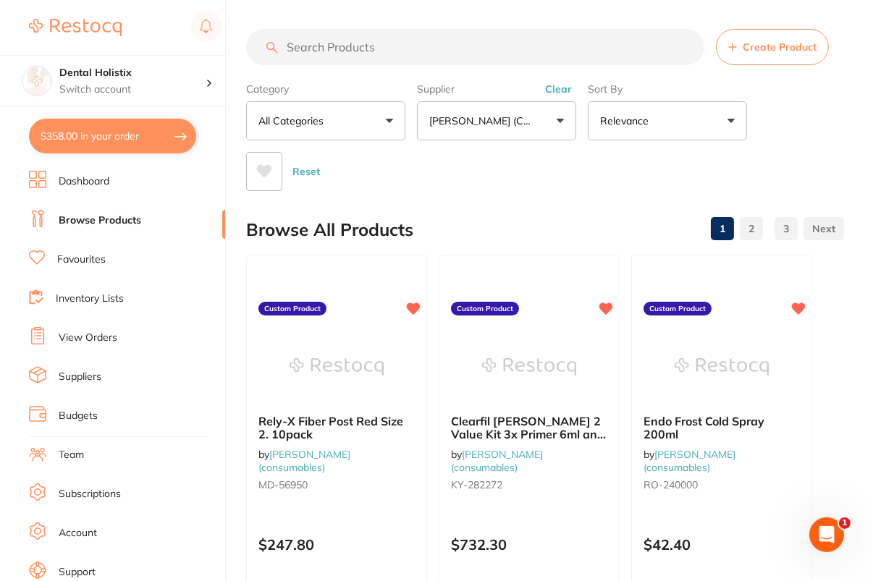
click at [562, 85] on button "Clear" at bounding box center [558, 89] width 35 height 13
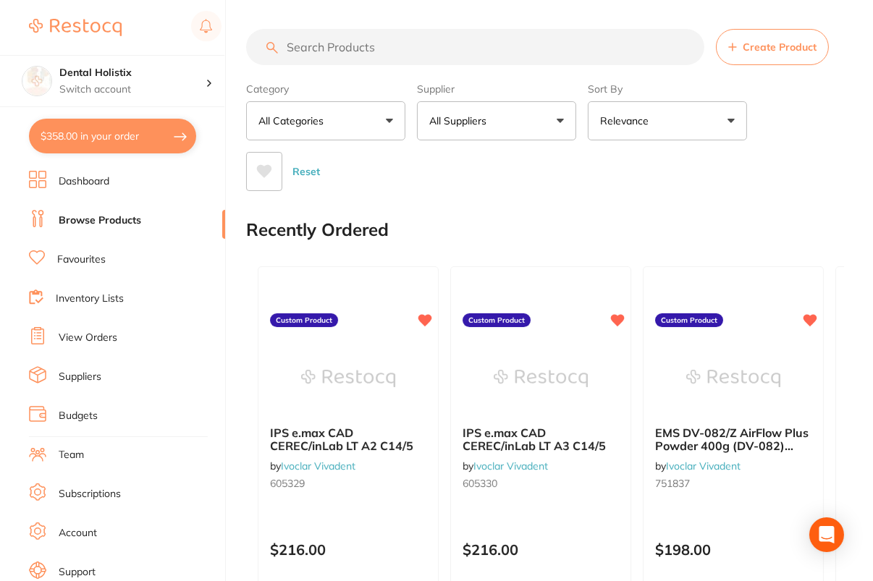
click at [822, 123] on div "Category All Categories All Categories No categories found Clear Category false…" at bounding box center [545, 134] width 598 height 114
click at [478, 60] on input "search" at bounding box center [475, 47] width 458 height 36
paste input "6144179"
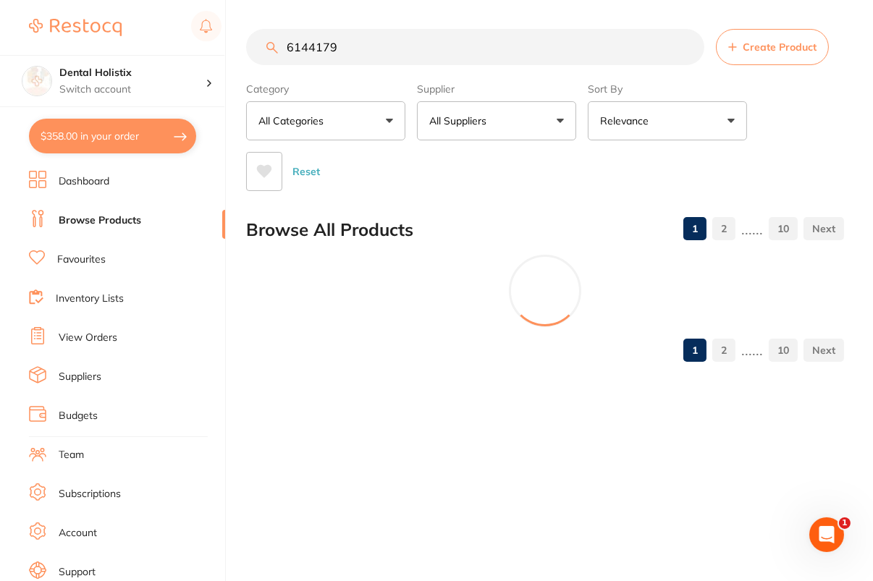
type input "6144179"
click at [692, 45] on input "6144179" at bounding box center [477, 47] width 462 height 36
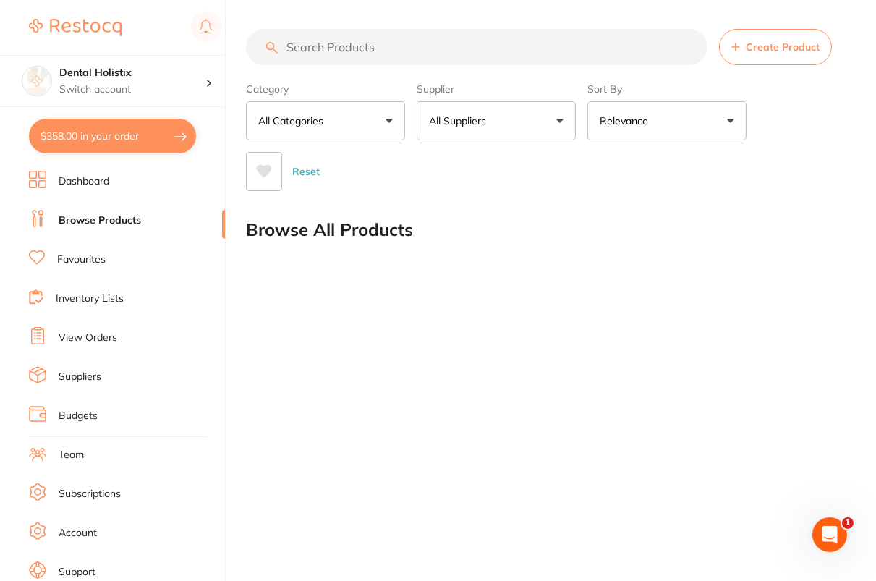
click at [785, 50] on span "Create Product" at bounding box center [783, 47] width 74 height 12
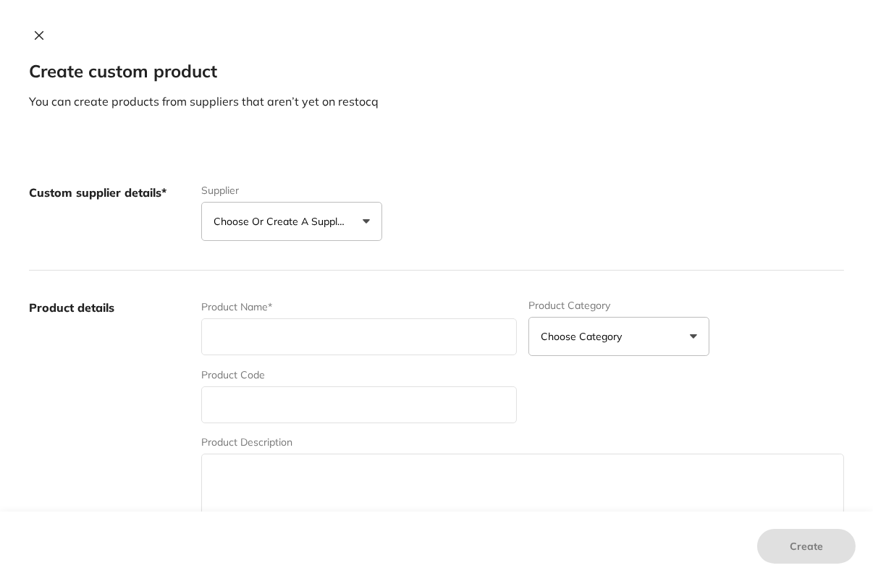
click at [299, 250] on div "Custom supplier details* Supplier Choose or create a supplier Create custom sup…" at bounding box center [436, 213] width 815 height 115
click at [314, 227] on p "Choose or create a supplier" at bounding box center [283, 221] width 138 height 14
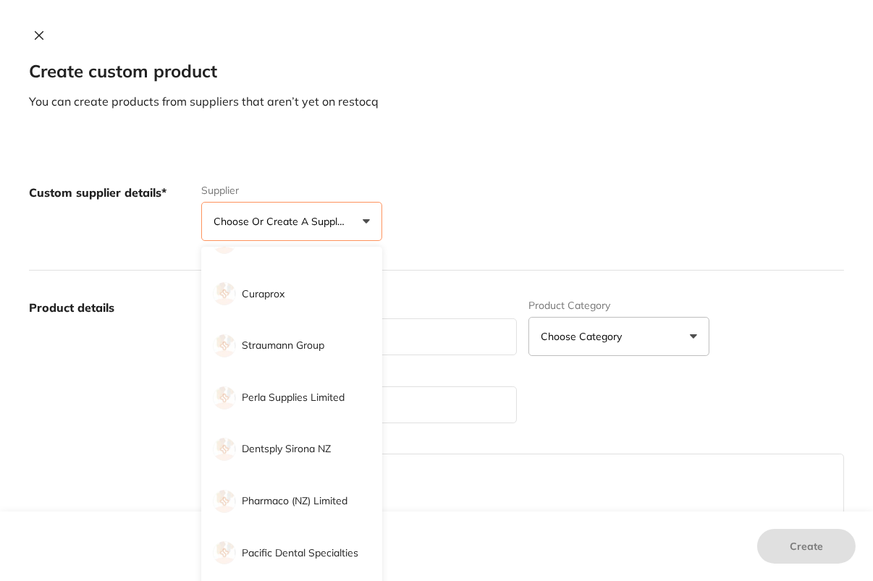
scroll to position [305, 0]
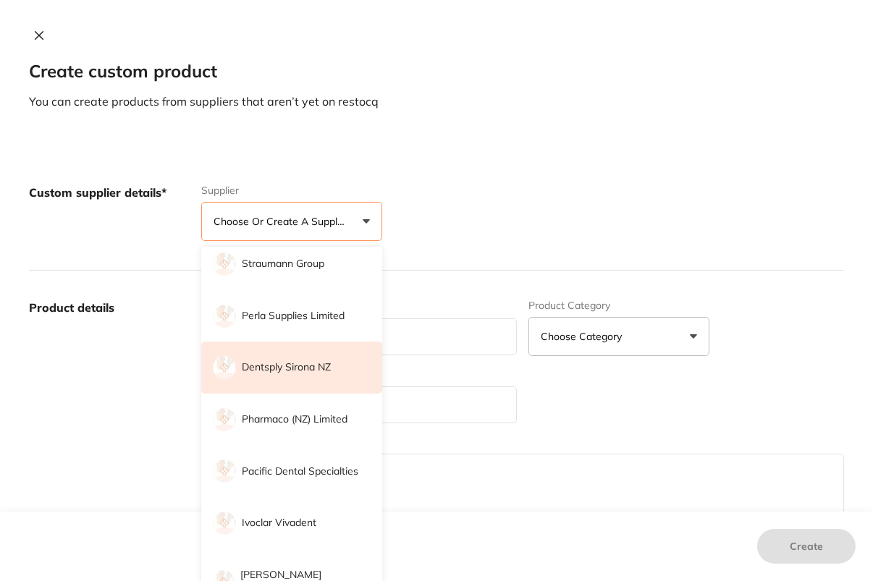
click at [308, 367] on p "Dentsply Sirona NZ" at bounding box center [286, 367] width 89 height 14
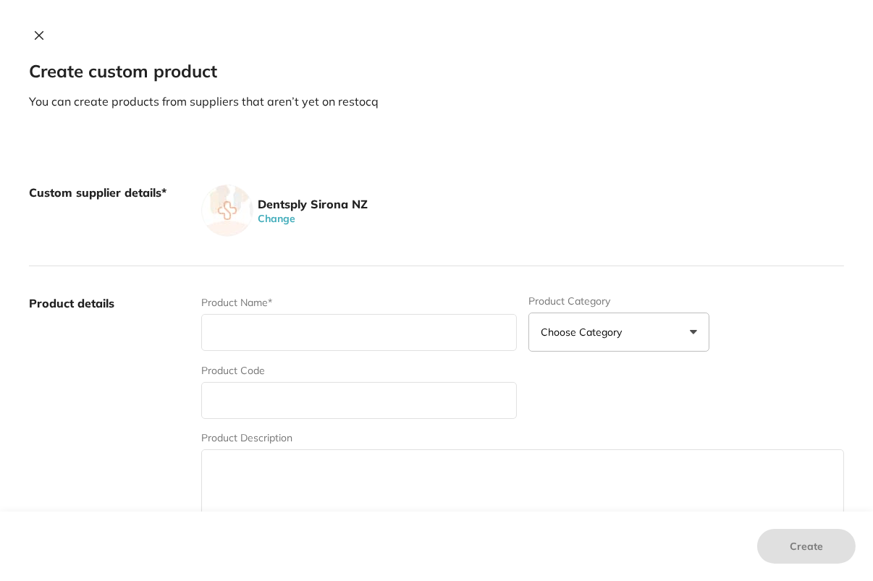
click at [635, 184] on div "Custom supplier details* Dentsply Sirona NZ Change" at bounding box center [436, 211] width 815 height 111
click at [299, 380] on div "Product Code" at bounding box center [359, 391] width 316 height 56
click at [306, 400] on input "text" at bounding box center [359, 400] width 316 height 37
paste input "6144179"
click at [153, 408] on label "Product details" at bounding box center [109, 408] width 161 height 226
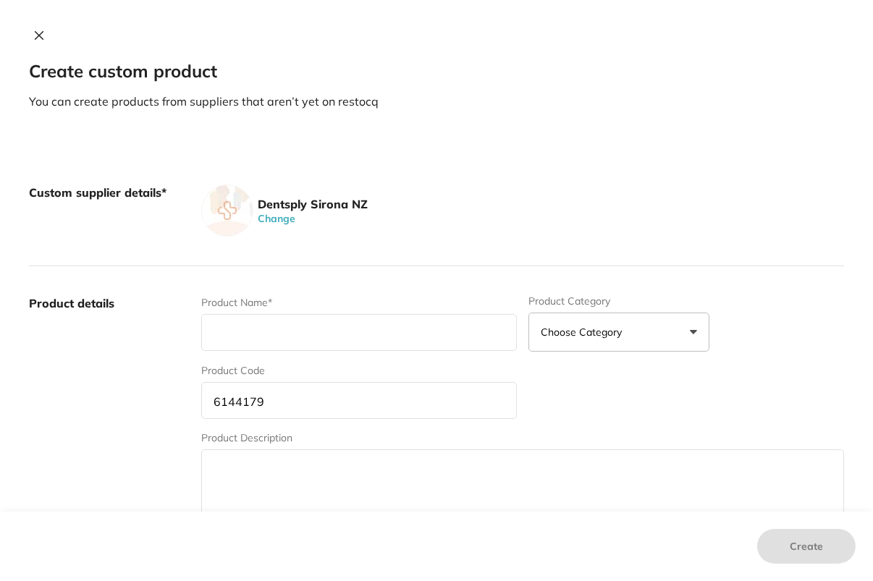
click at [292, 407] on input "6144179" at bounding box center [359, 400] width 316 height 37
type input "6144179"
click at [318, 329] on input "text" at bounding box center [359, 332] width 316 height 37
paste input "Cerec Optispray Scan Spray 50ml."
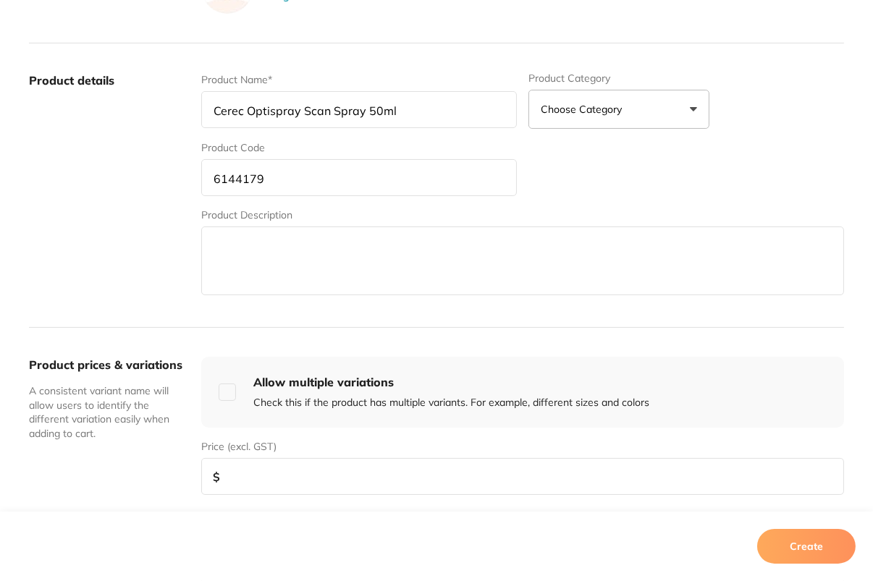
scroll to position [251, 0]
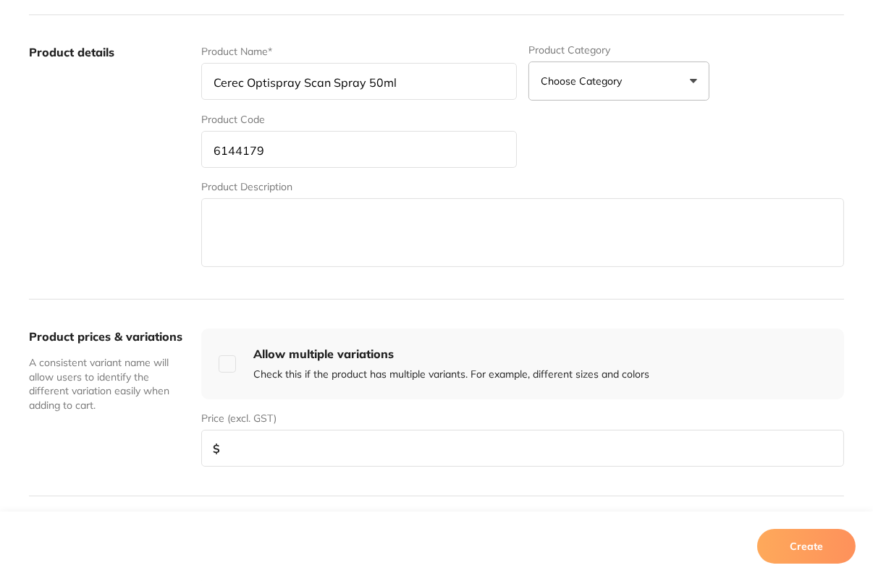
type input "Cerec Optispray Scan Spray 50ml"
click at [400, 437] on input "number" at bounding box center [522, 448] width 643 height 37
type input "111.43"
click at [788, 414] on div "Price (excl. GST) $ 111.43" at bounding box center [522, 439] width 643 height 56
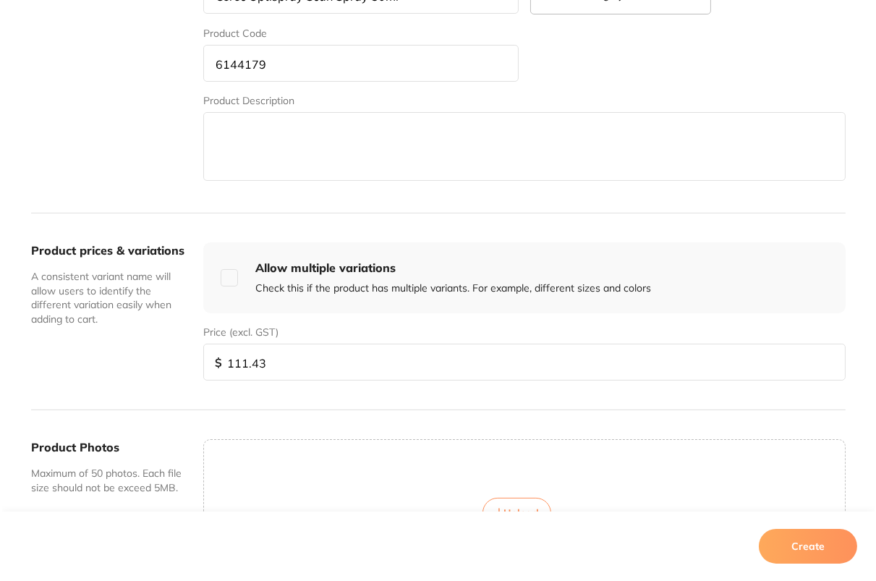
scroll to position [499, 0]
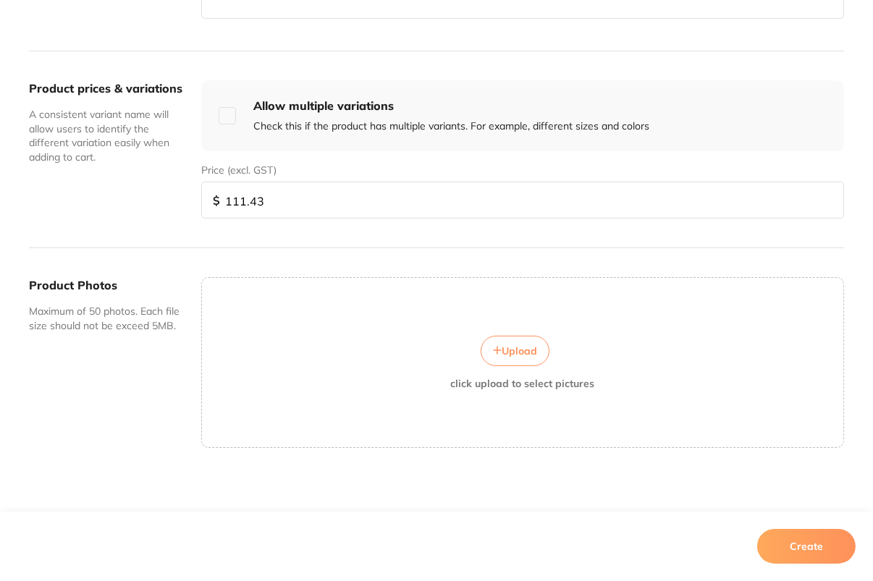
click at [824, 542] on button "Create" at bounding box center [806, 546] width 98 height 35
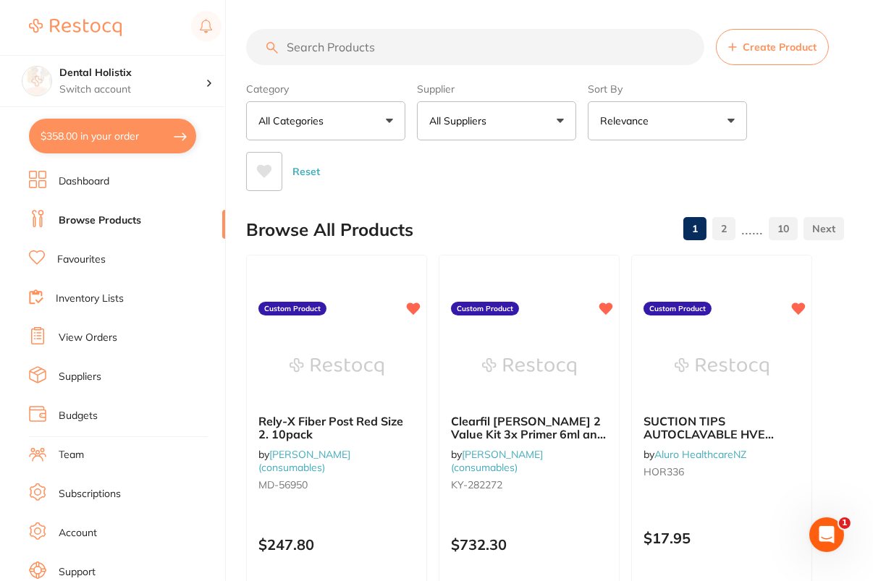
click at [408, 53] on input "search" at bounding box center [475, 47] width 458 height 36
paste input "6144179"
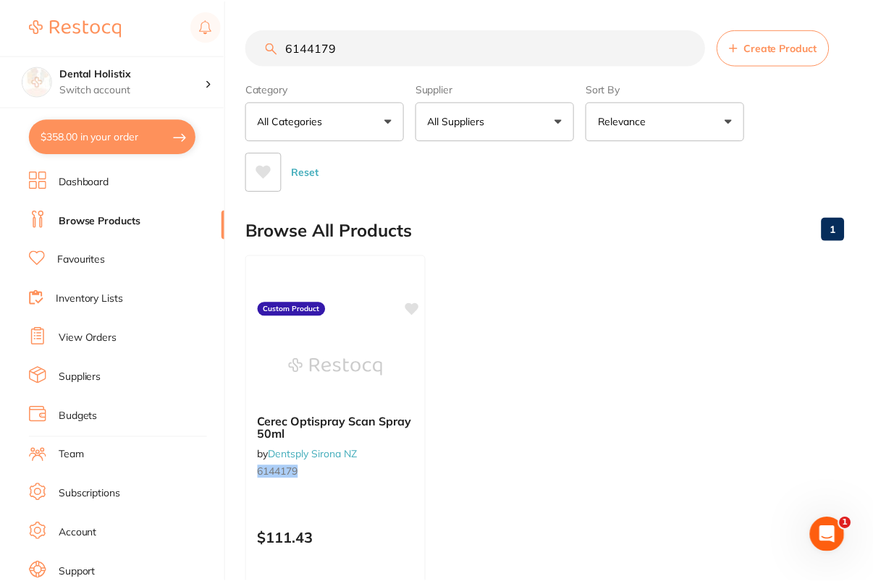
scroll to position [0, 0]
type input "6144179"
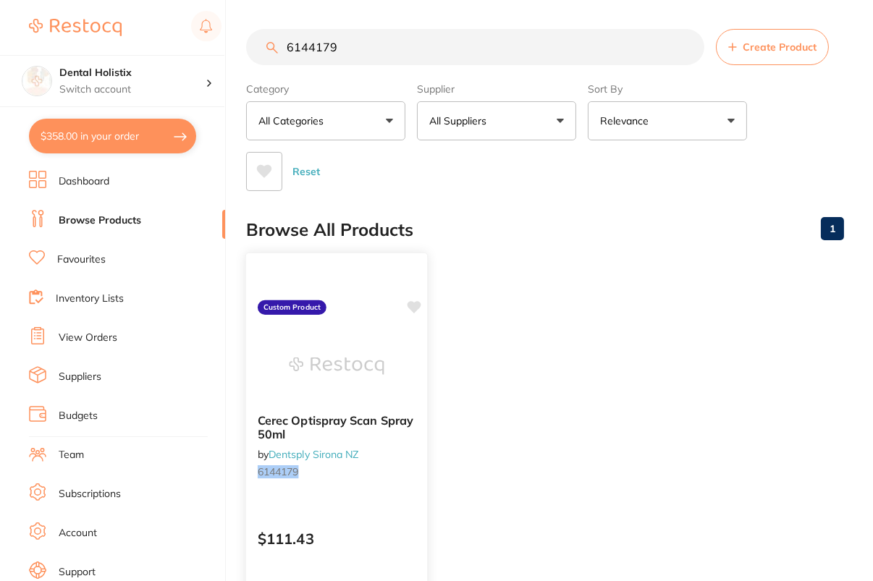
click at [410, 308] on icon at bounding box center [414, 307] width 14 height 12
click at [687, 46] on input "6144179" at bounding box center [475, 47] width 458 height 36
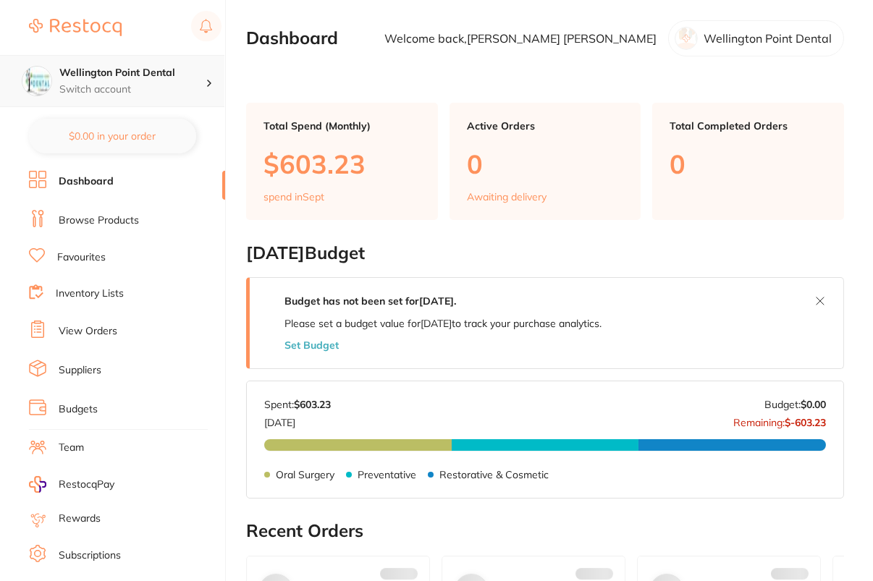
checkbox input "false"
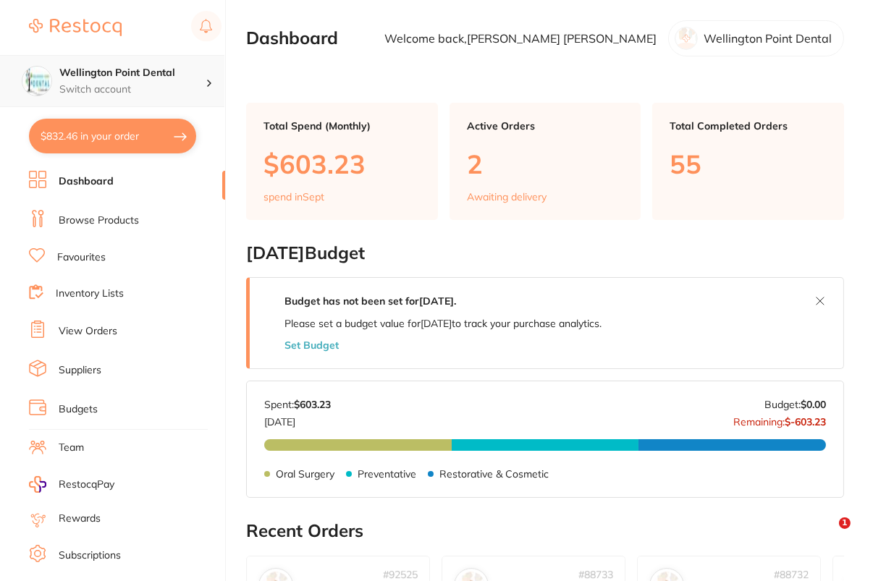
click at [188, 69] on h4 "Wellington Point Dental" at bounding box center [132, 73] width 146 height 14
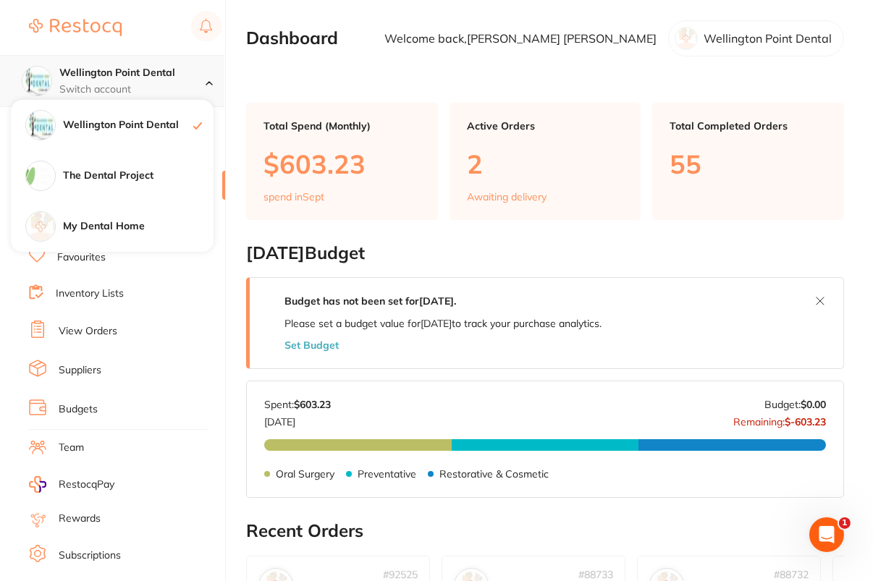
click at [188, 69] on h4 "Wellington Point Dental" at bounding box center [132, 73] width 146 height 14
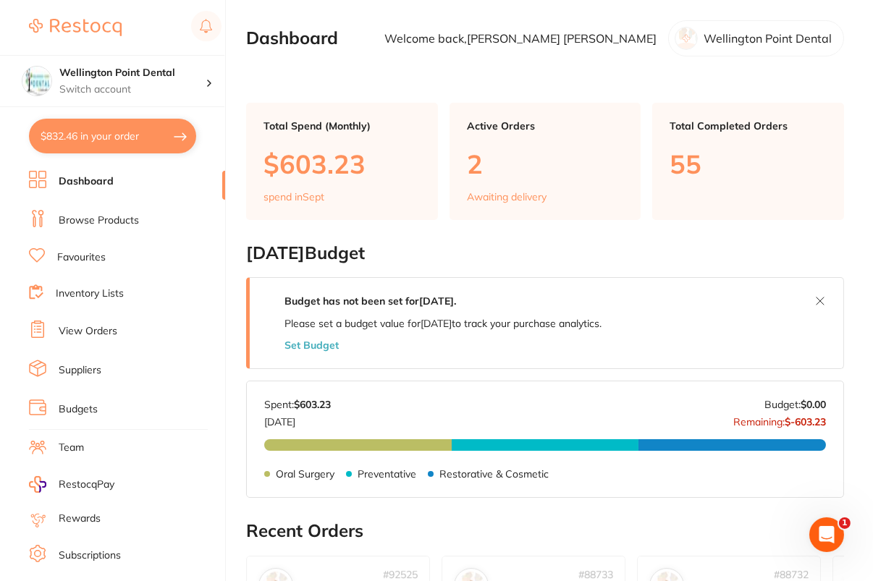
click at [94, 225] on link "Browse Products" at bounding box center [99, 221] width 80 height 14
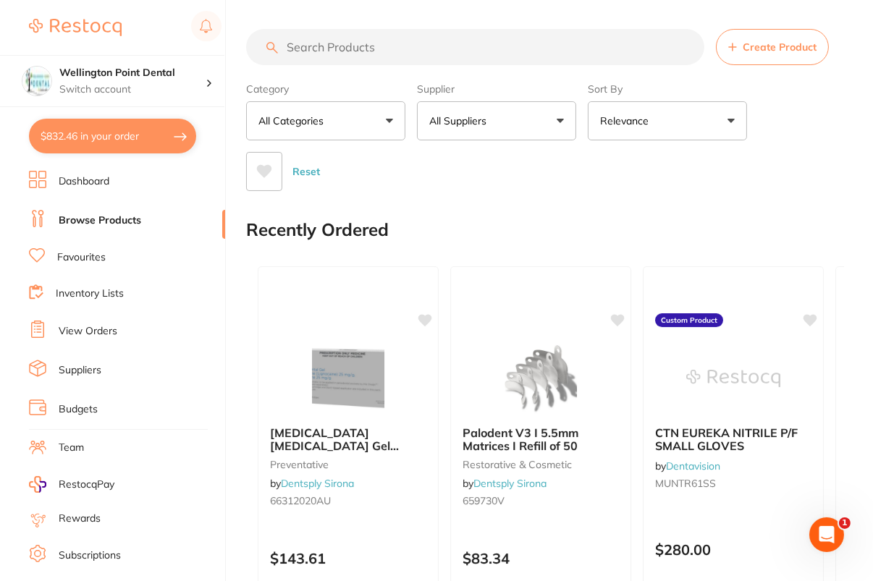
click at [439, 49] on input "search" at bounding box center [475, 47] width 458 height 36
type input "PD-"
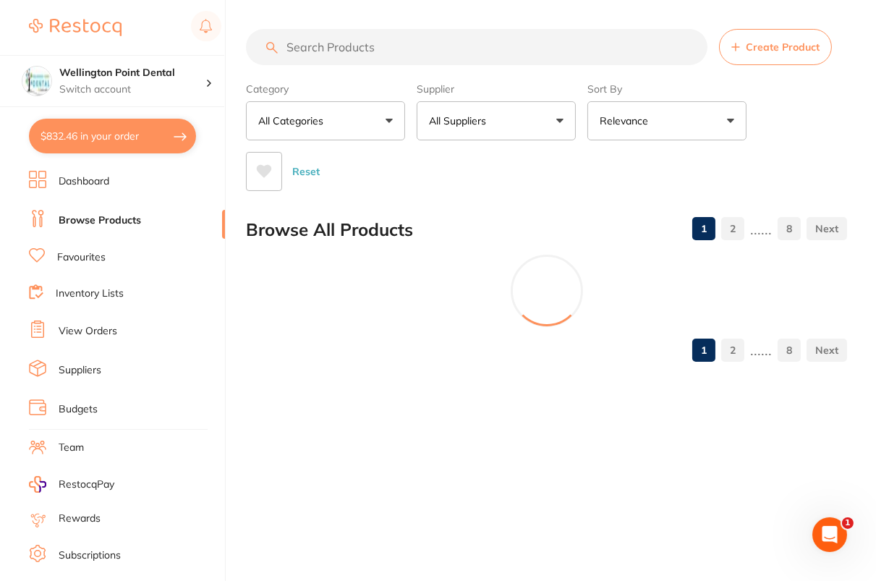
click at [537, 126] on button "All Suppliers" at bounding box center [496, 120] width 159 height 39
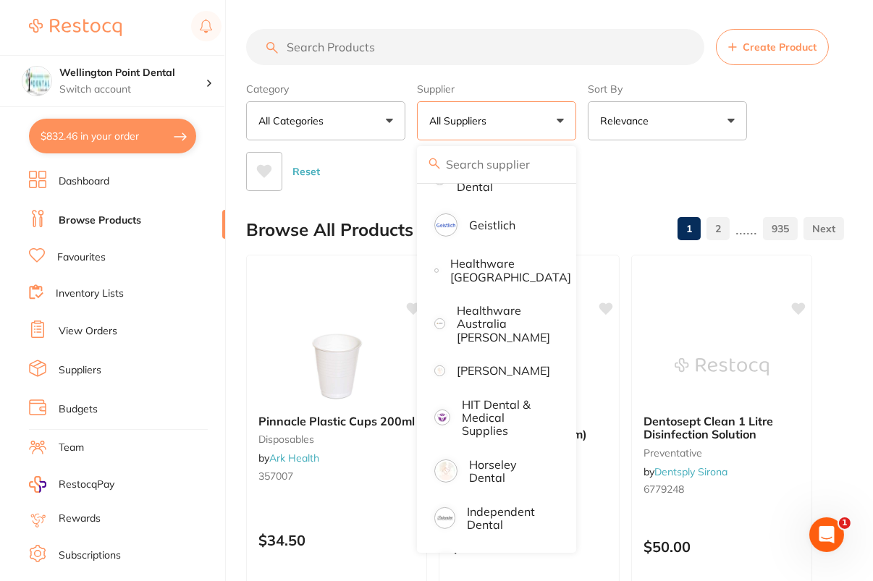
scroll to position [730, 0]
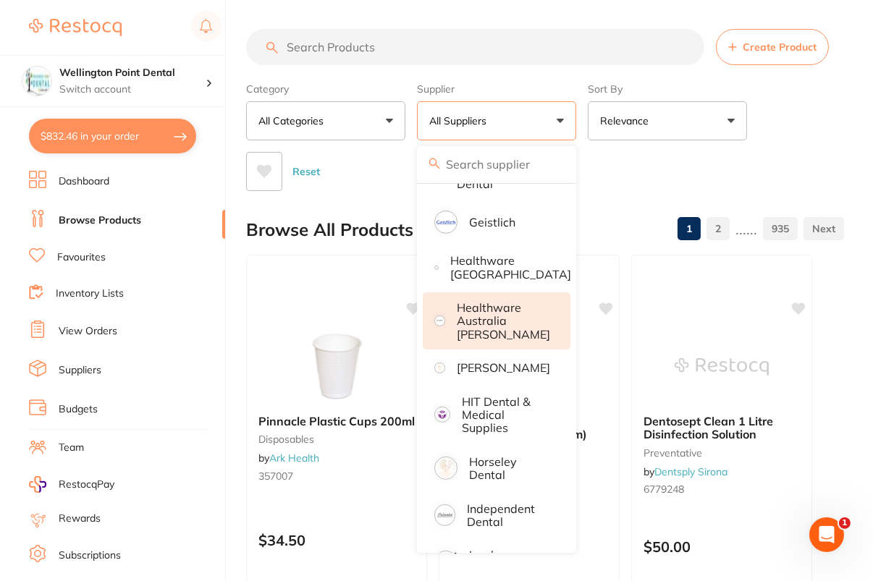
click at [519, 330] on p "Healthware Australia [PERSON_NAME]" at bounding box center [503, 321] width 93 height 40
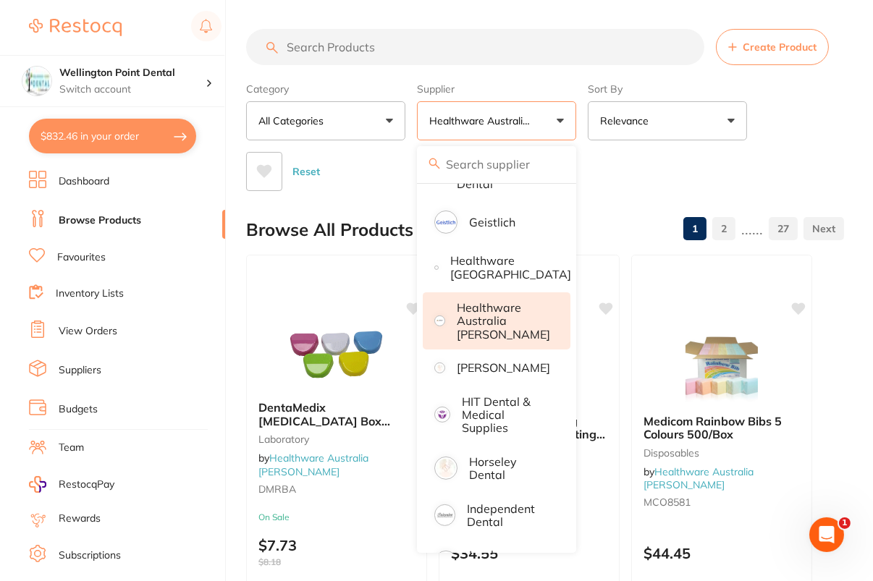
click at [800, 156] on div "Reset" at bounding box center [539, 165] width 586 height 51
click at [800, 171] on div "Reset" at bounding box center [539, 165] width 586 height 51
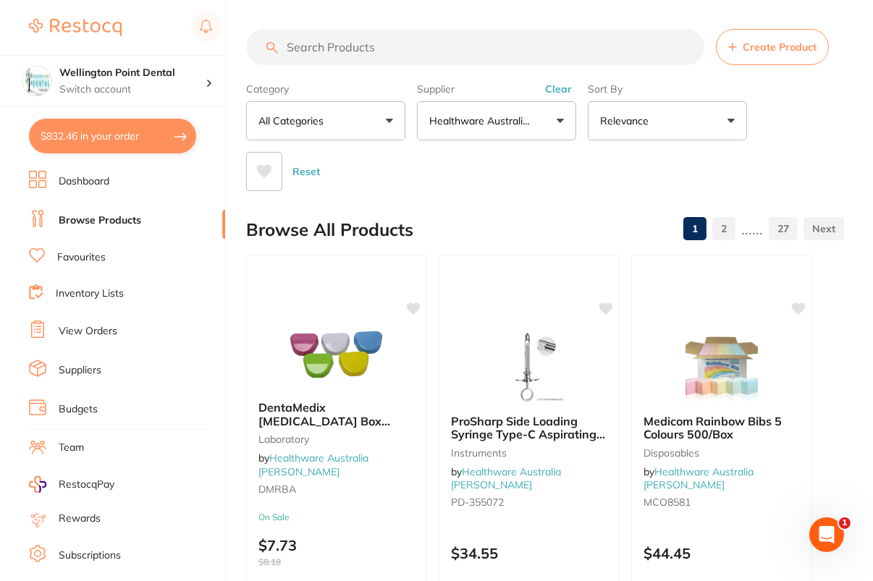
click at [488, 48] on input "search" at bounding box center [475, 47] width 458 height 36
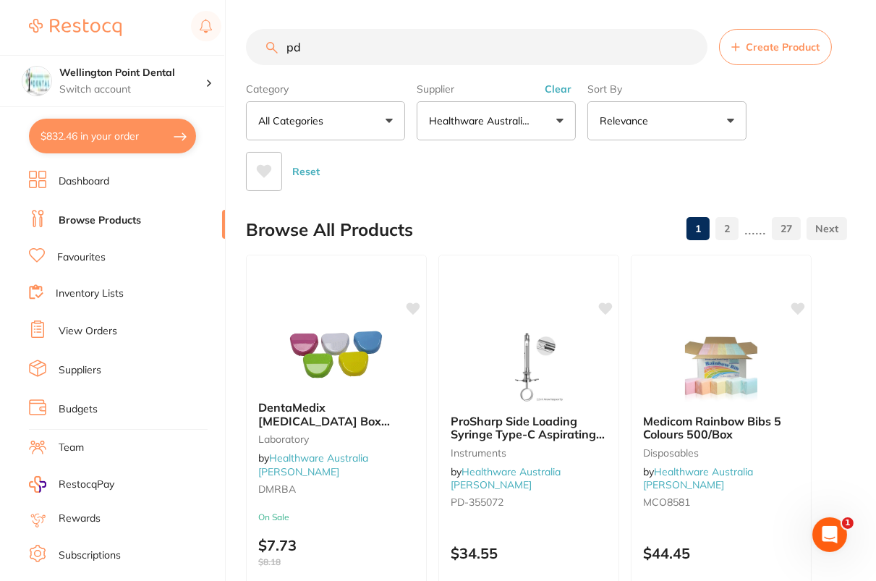
type input "p"
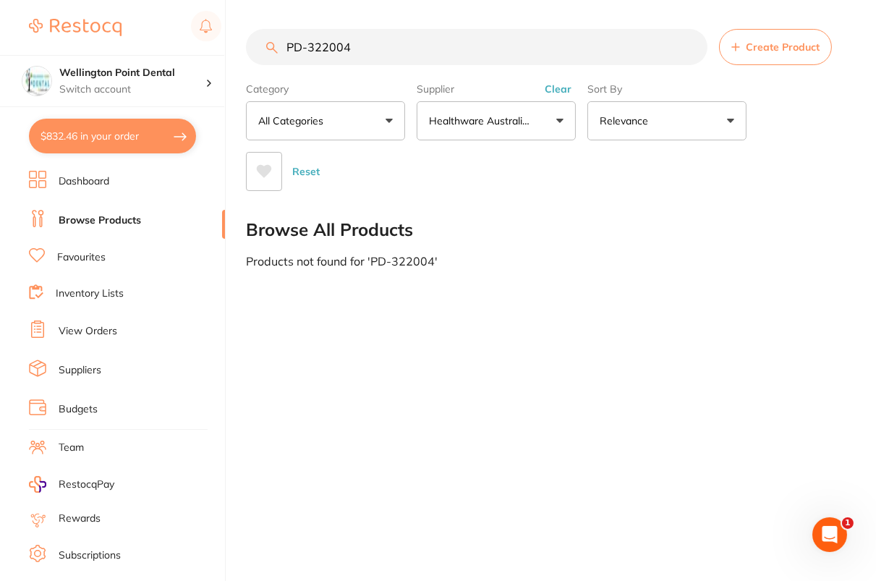
click at [436, 52] on input "PD-322004" at bounding box center [477, 47] width 462 height 36
type input "PD-322004"
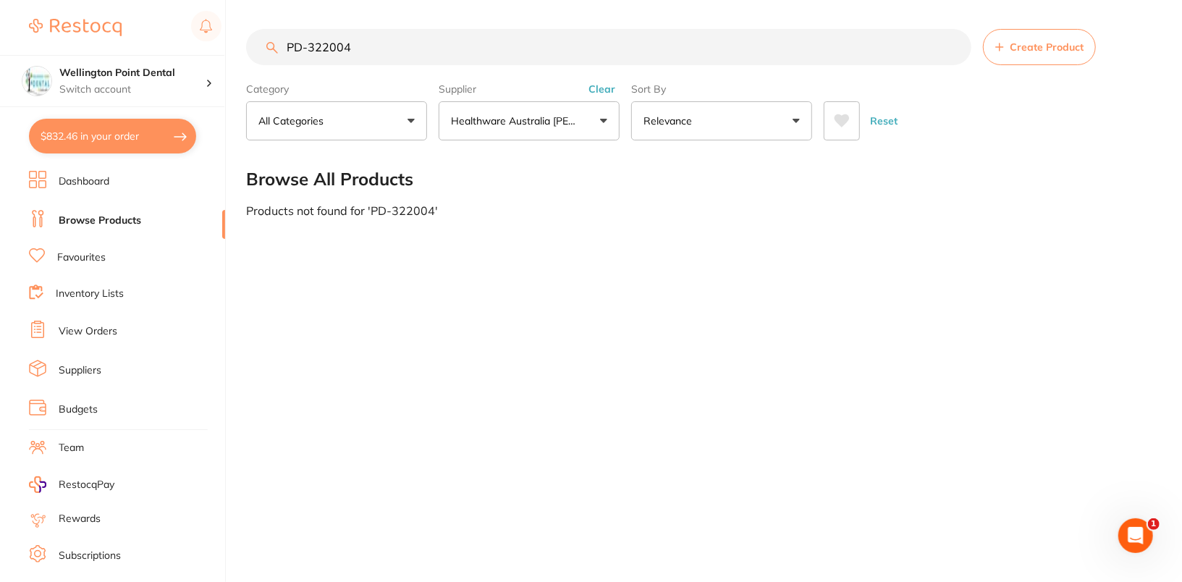
click at [609, 89] on button "Clear" at bounding box center [601, 89] width 35 height 13
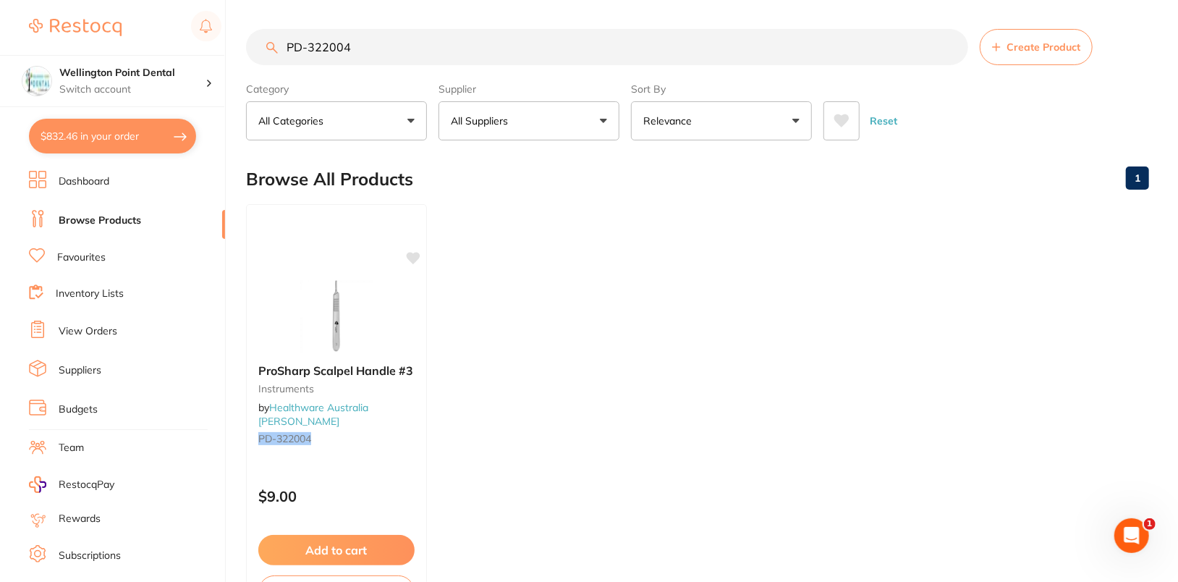
click at [876, 111] on div "Reset" at bounding box center [981, 115] width 314 height 51
click at [412, 253] on icon at bounding box center [414, 256] width 14 height 12
click at [198, 83] on p "Switch account" at bounding box center [132, 90] width 146 height 14
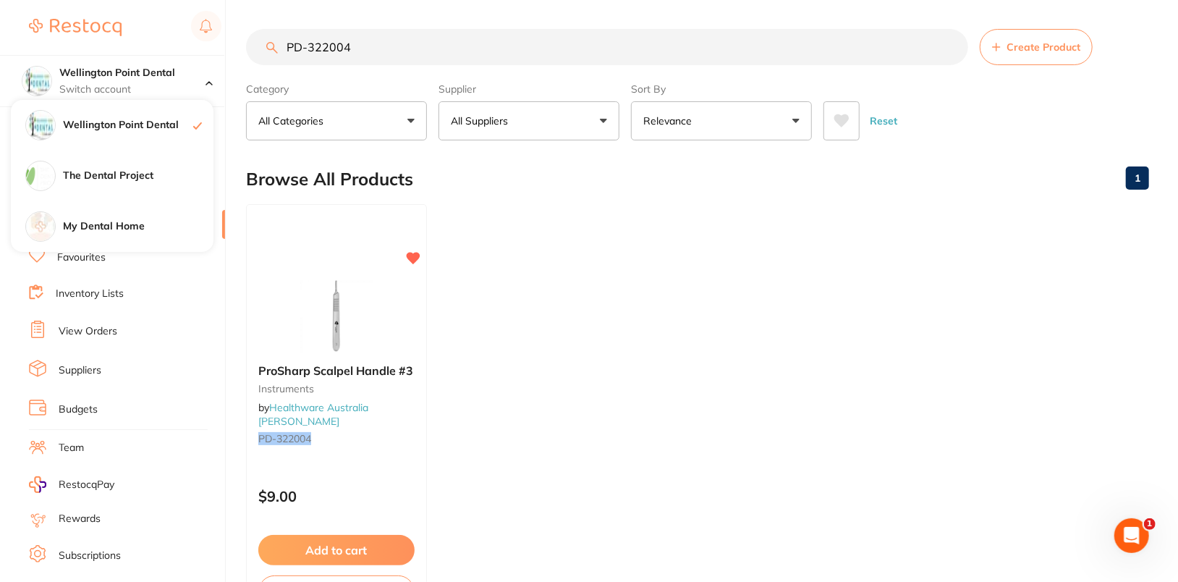
click at [419, 43] on input "PD-322004" at bounding box center [607, 47] width 722 height 36
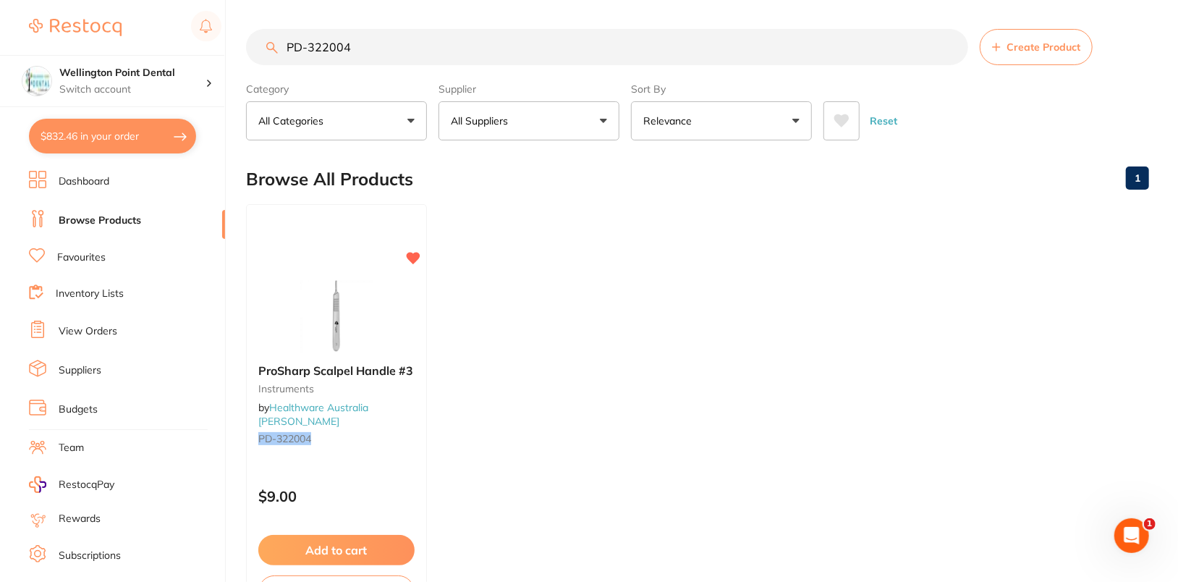
click at [419, 43] on input "PD-322004" at bounding box center [607, 47] width 722 height 36
click at [183, 67] on h4 "Wellington Point Dental" at bounding box center [132, 73] width 146 height 14
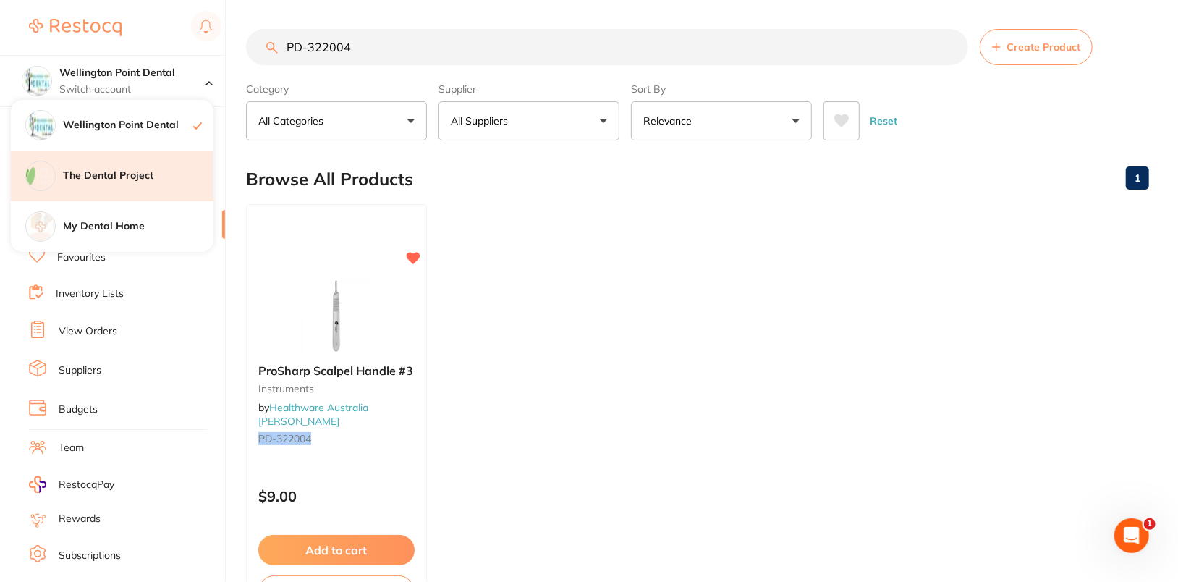
click at [161, 178] on h4 "The Dental Project" at bounding box center [138, 176] width 151 height 14
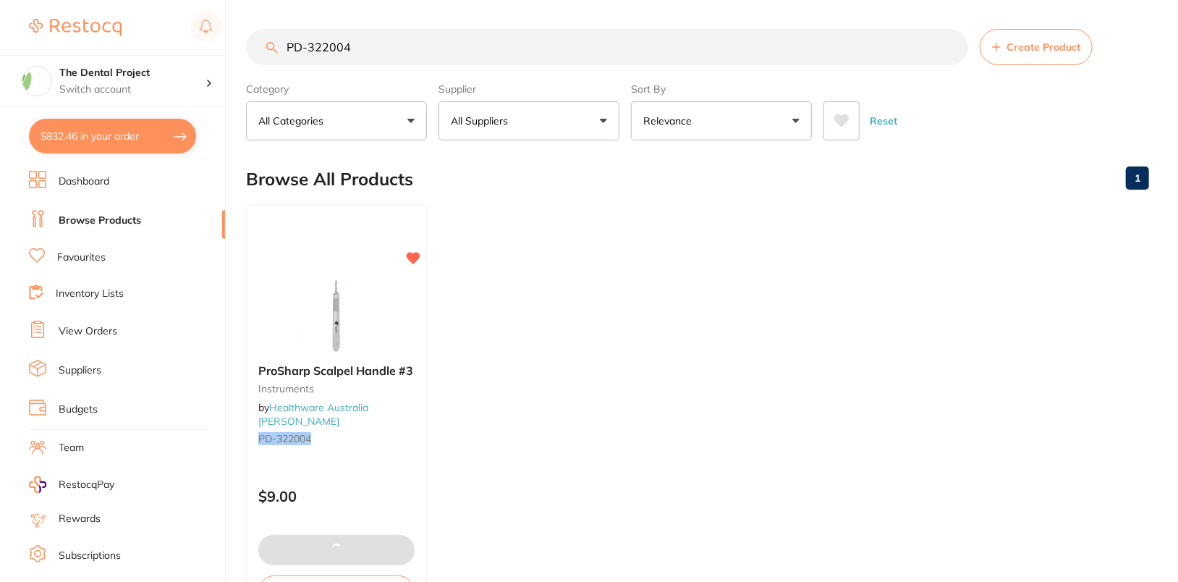
checkbox input "true"
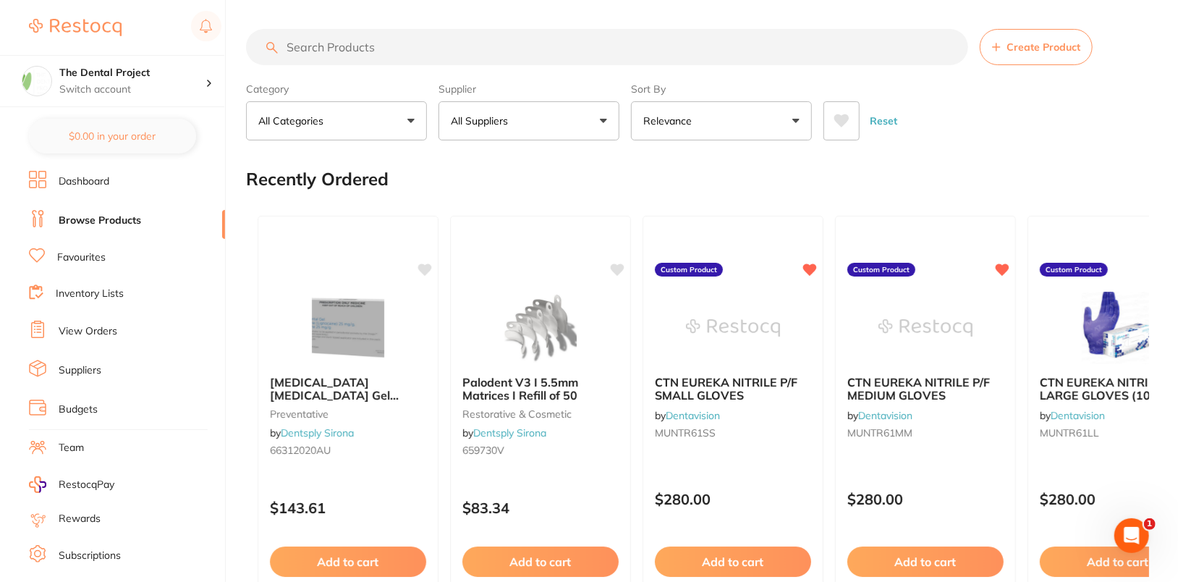
click at [580, 38] on input "search" at bounding box center [607, 47] width 722 height 36
paste input "PD-322004"
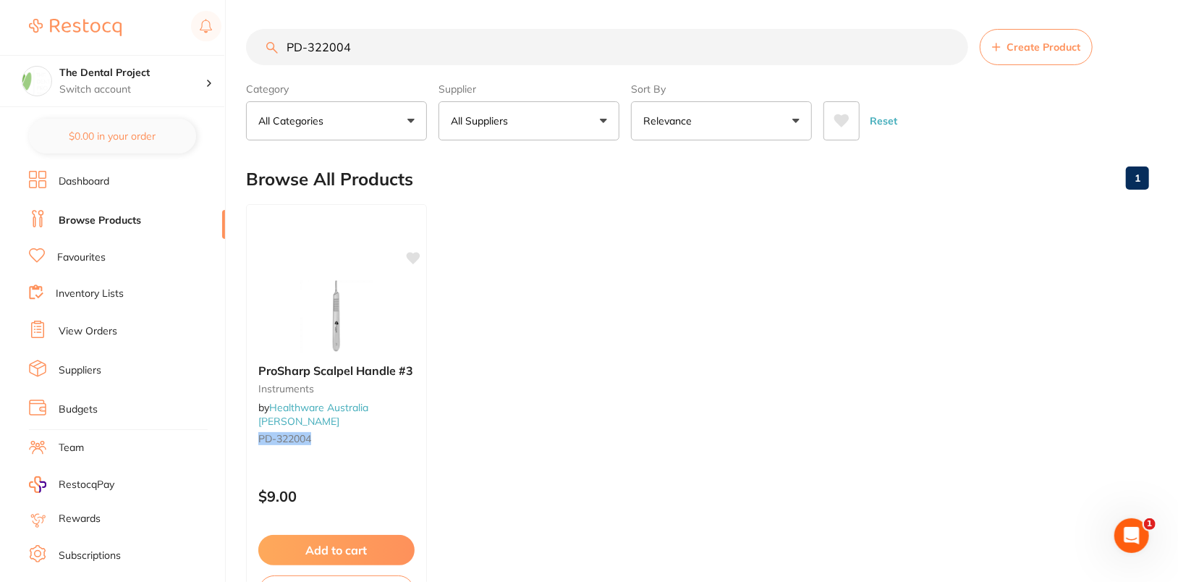
type input "PD-322004"
click at [677, 294] on ul "ProSharp Scalpel Handle #3 instruments by Healthware Australia Ridley PD-322004…" at bounding box center [697, 412] width 903 height 416
click at [415, 258] on icon at bounding box center [414, 256] width 14 height 12
click at [768, 273] on ul "ProSharp Scalpel Handle #3 instruments by Healthware Australia Ridley PD-322004…" at bounding box center [697, 412] width 903 height 416
click at [897, 293] on ul "ProSharp Scalpel Handle #3 instruments by Healthware Australia Ridley PD-322004…" at bounding box center [697, 412] width 903 height 416
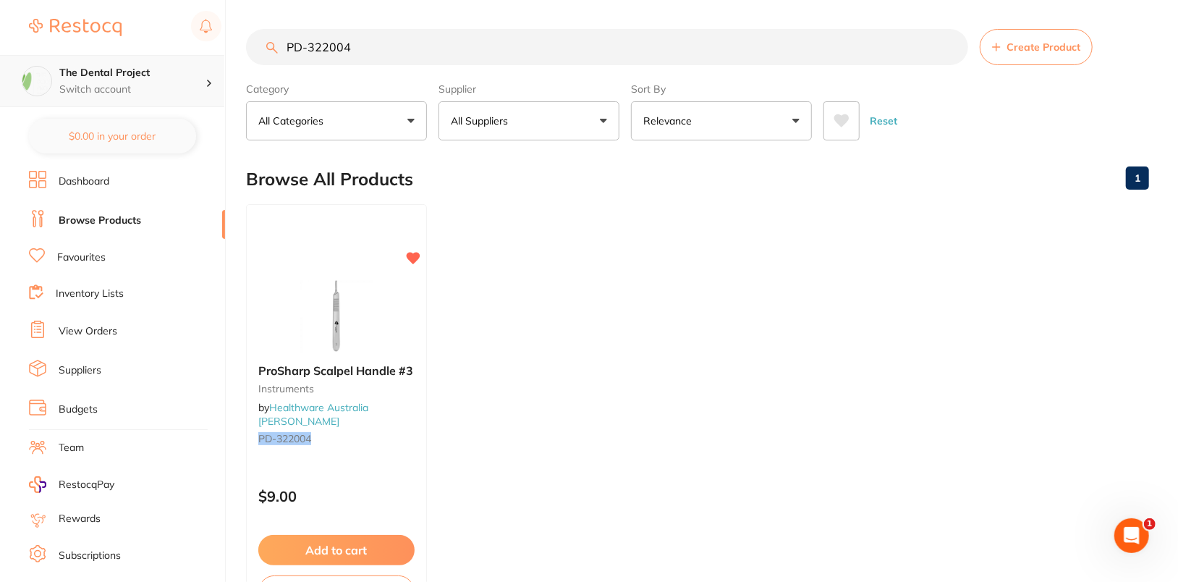
click at [168, 72] on h4 "The Dental Project" at bounding box center [132, 73] width 146 height 14
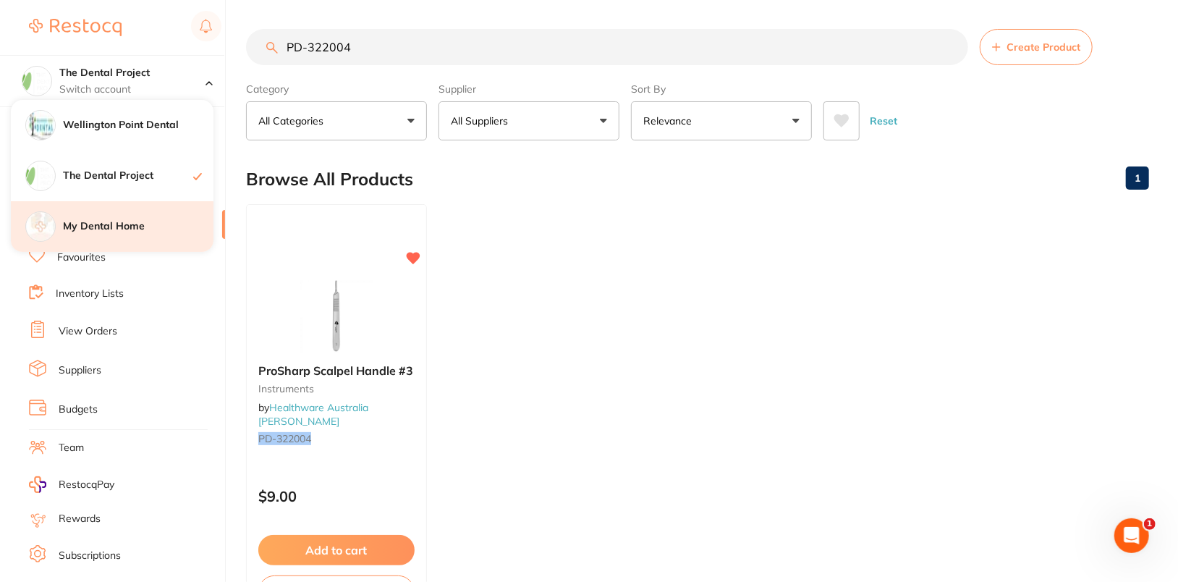
click at [155, 232] on h4 "My Dental Home" at bounding box center [138, 226] width 151 height 14
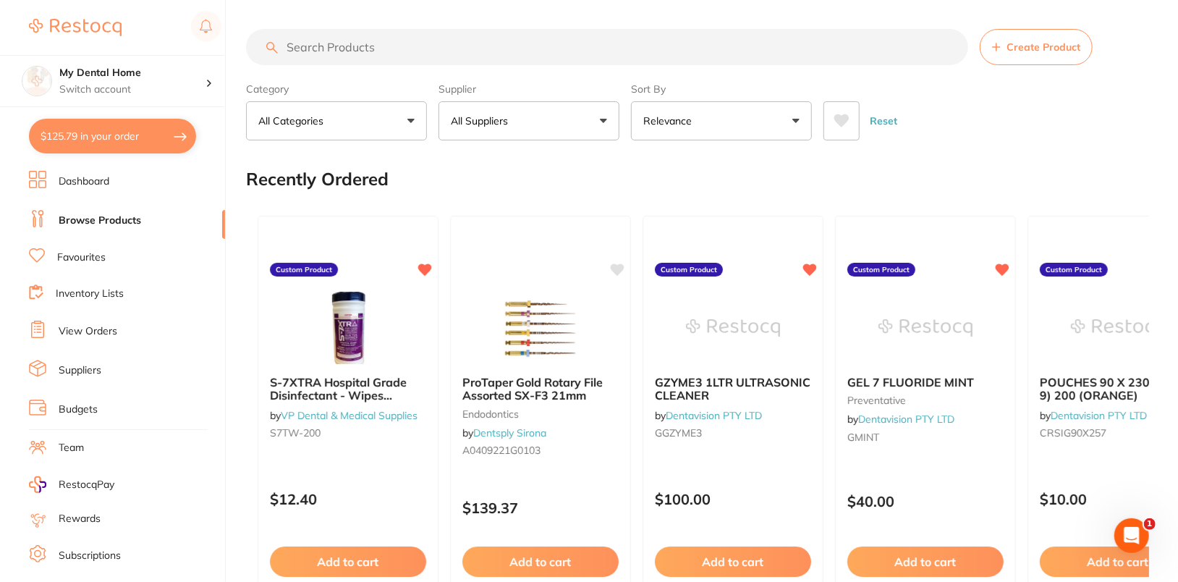
click at [451, 43] on input "search" at bounding box center [607, 47] width 722 height 36
paste input "PD-322004"
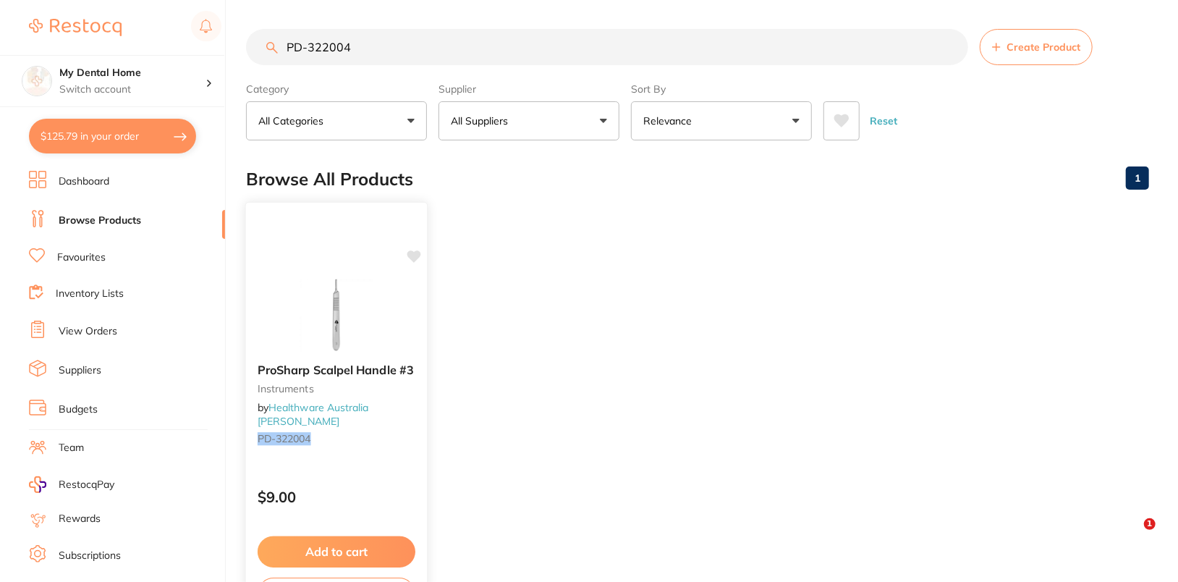
type input "PD-322004"
click at [414, 253] on icon at bounding box center [414, 256] width 14 height 12
click at [628, 262] on ul "ProSharp Scalpel Handle #3 instruments by Healthware [GEOGRAPHIC_DATA] [PERSON_…" at bounding box center [697, 412] width 903 height 416
